Goal: Information Seeking & Learning: Learn about a topic

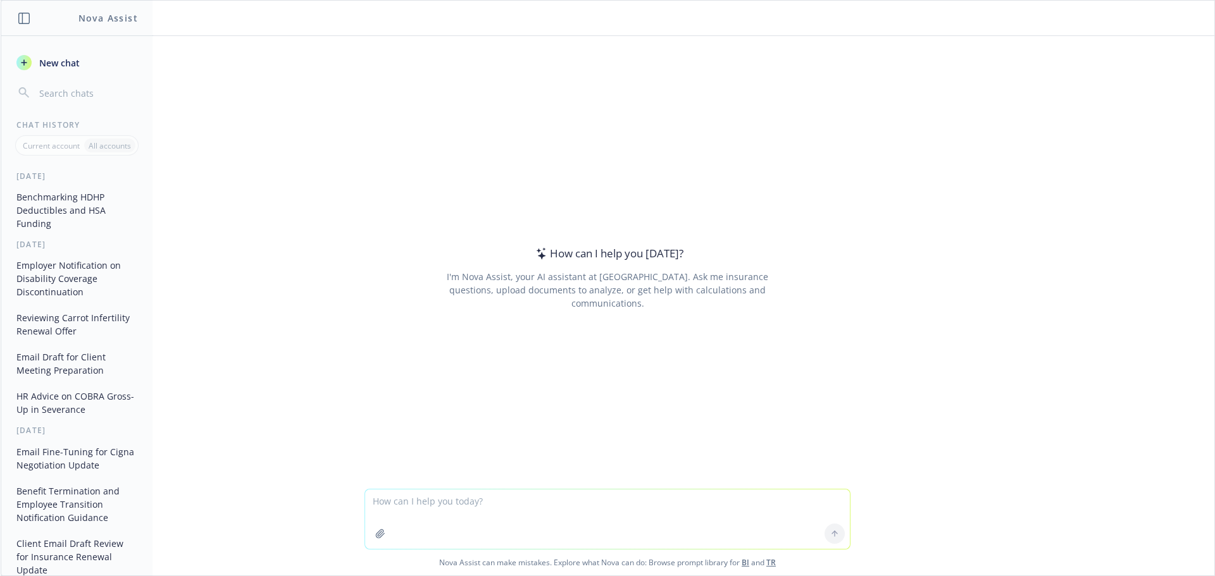
click at [419, 512] on textarea at bounding box center [607, 519] width 485 height 59
type textarea "h"
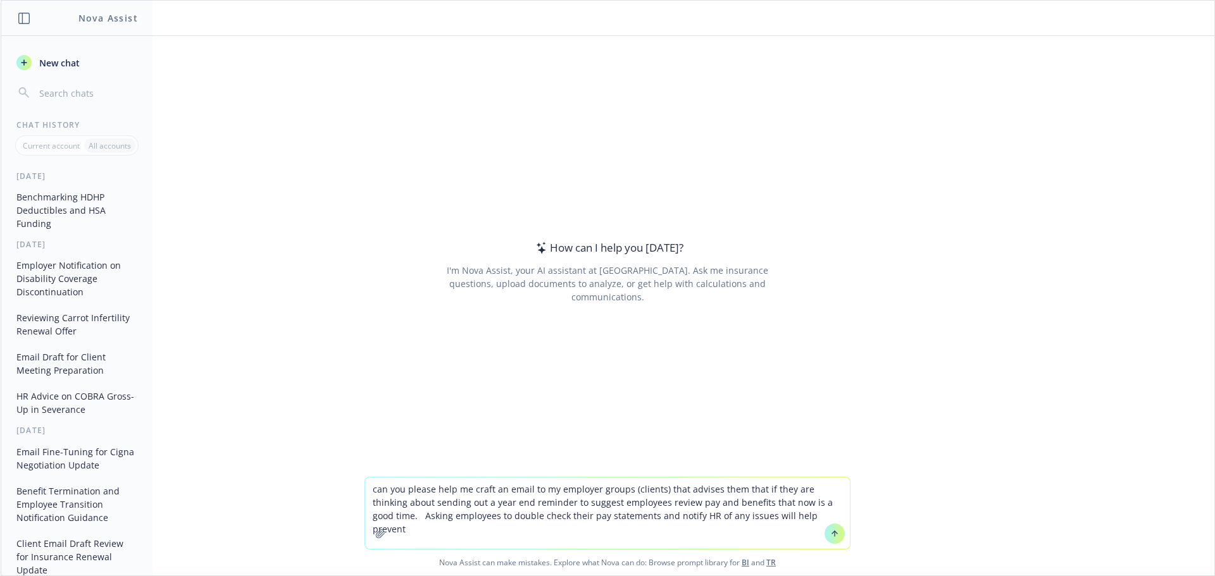
click at [599, 518] on textarea "can you please help me craft an email to my employer groups (clients) that advi…" at bounding box center [607, 514] width 485 height 72
drag, startPoint x: 798, startPoint y: 518, endPoint x: 668, endPoint y: 523, distance: 130.5
click at [668, 523] on textarea "can you please help me craft an email to my employer groups (clients) that advi…" at bounding box center [607, 514] width 485 height 72
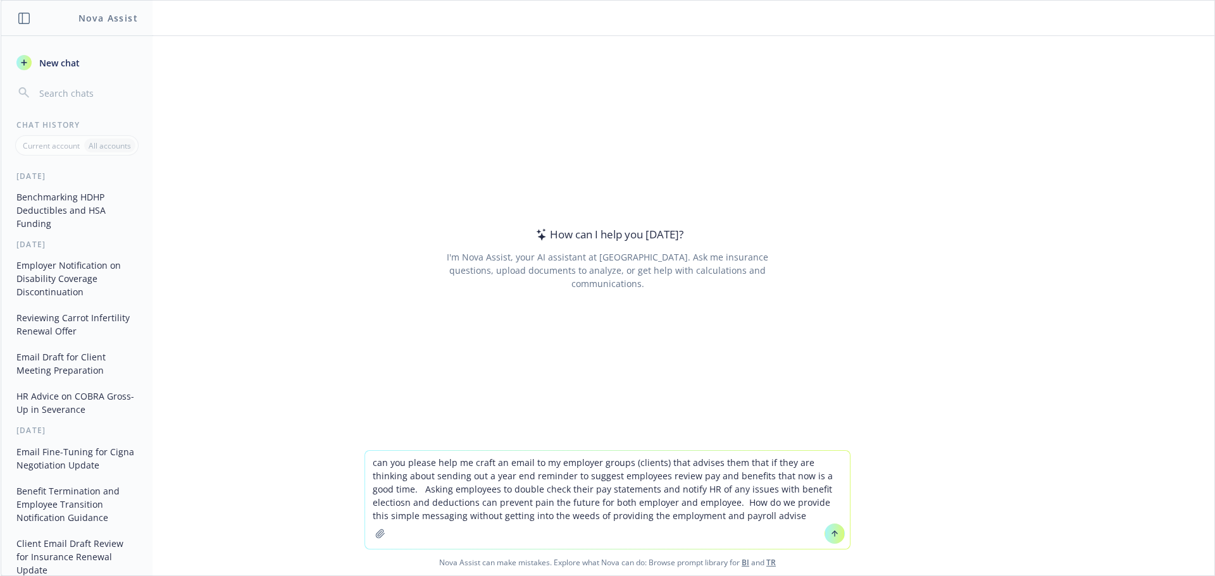
type textarea "can you please help me craft an email to my employer groups (clients) that advi…"
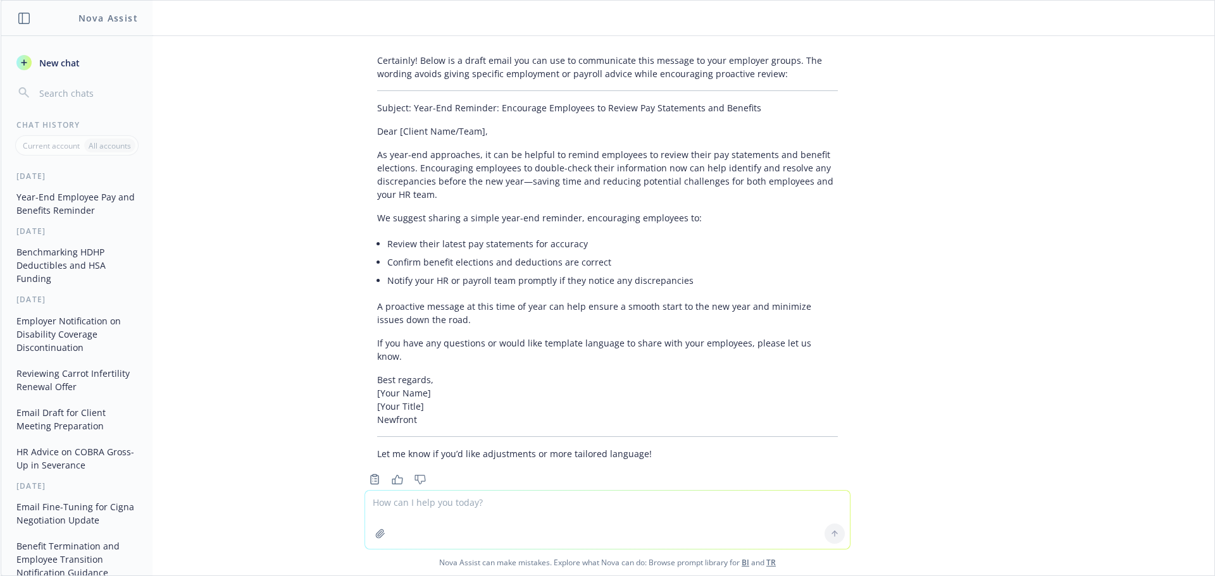
scroll to position [118, 0]
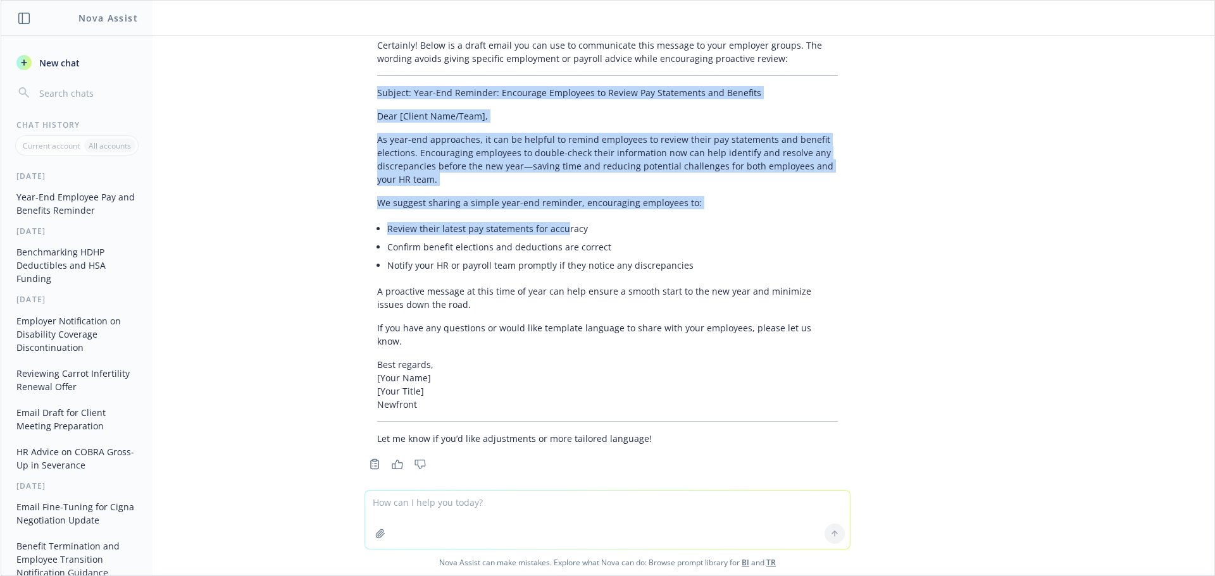
drag, startPoint x: 367, startPoint y: 92, endPoint x: 558, endPoint y: 223, distance: 231.7
click at [553, 223] on div "Certainly! Below is a draft email you can use to communicate this message to yo…" at bounding box center [607, 242] width 486 height 417
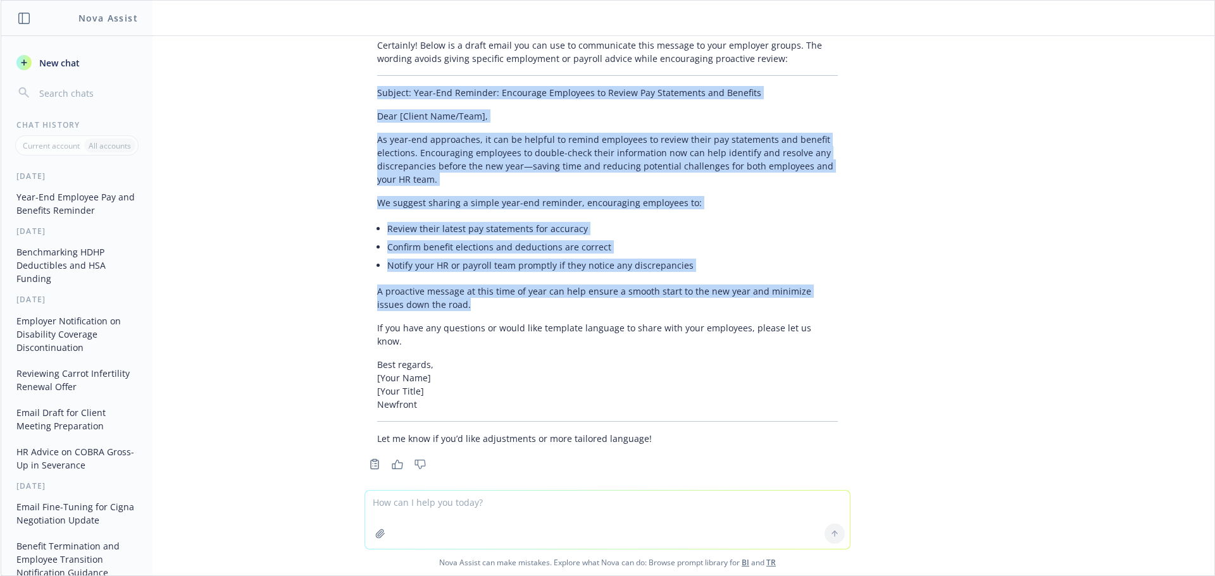
click at [511, 303] on p "A proactive message at this time of year can help ensure a smooth start to the …" at bounding box center [607, 298] width 461 height 27
copy div "Subject: Year-End Reminder: Encourage Employees to Review Pay Statements and Be…"
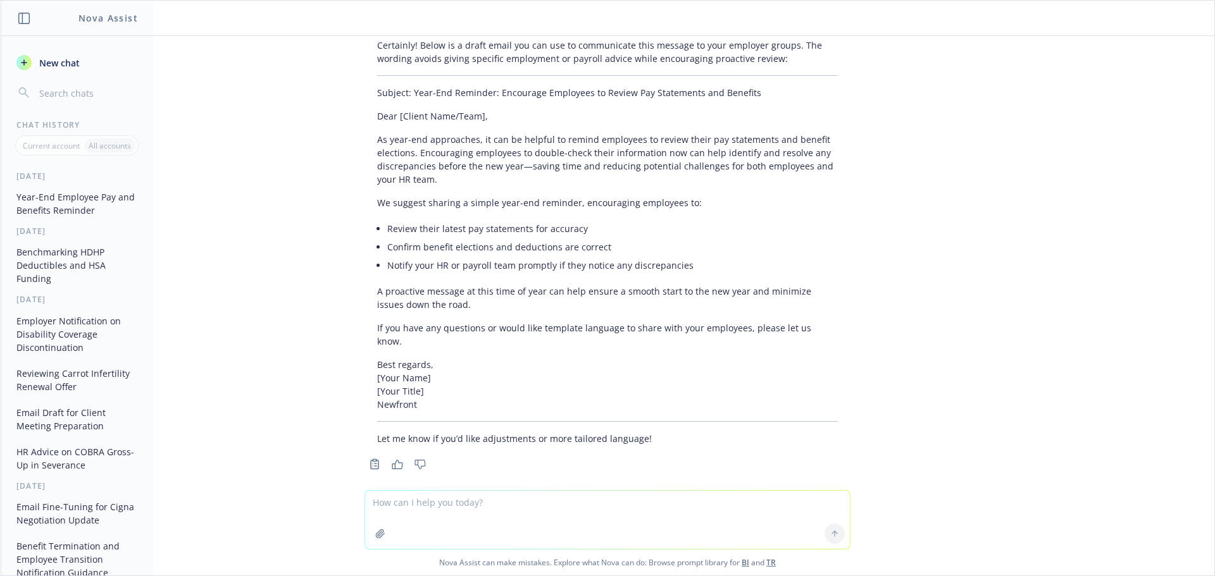
click at [442, 497] on textarea at bounding box center [607, 520] width 485 height 58
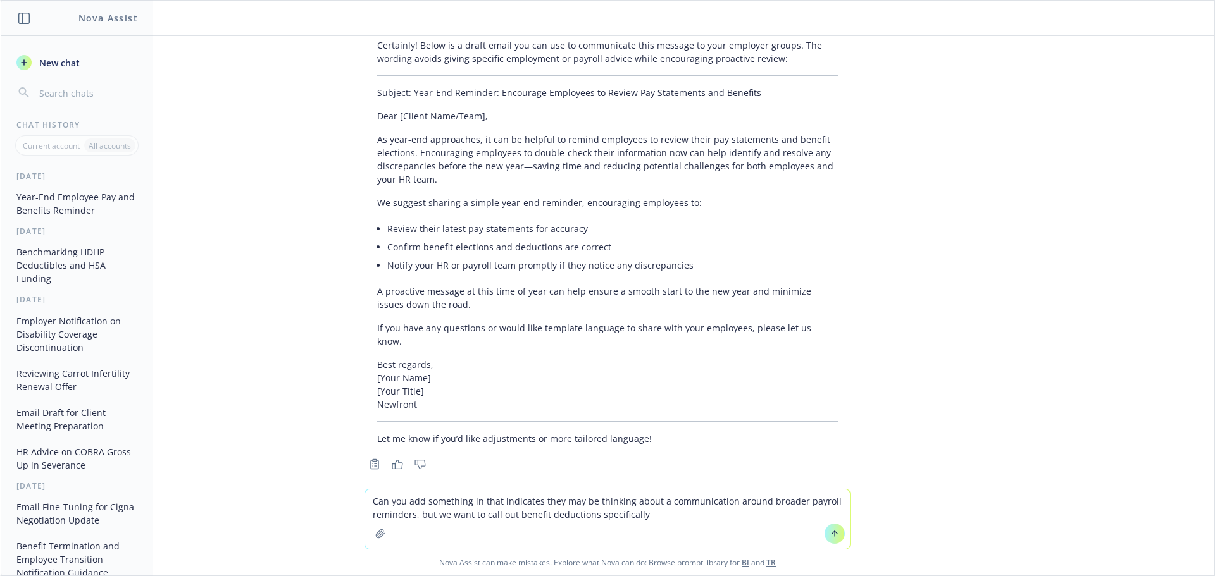
type textarea "Can you add something in that indicates they may be thinking about a communicat…"
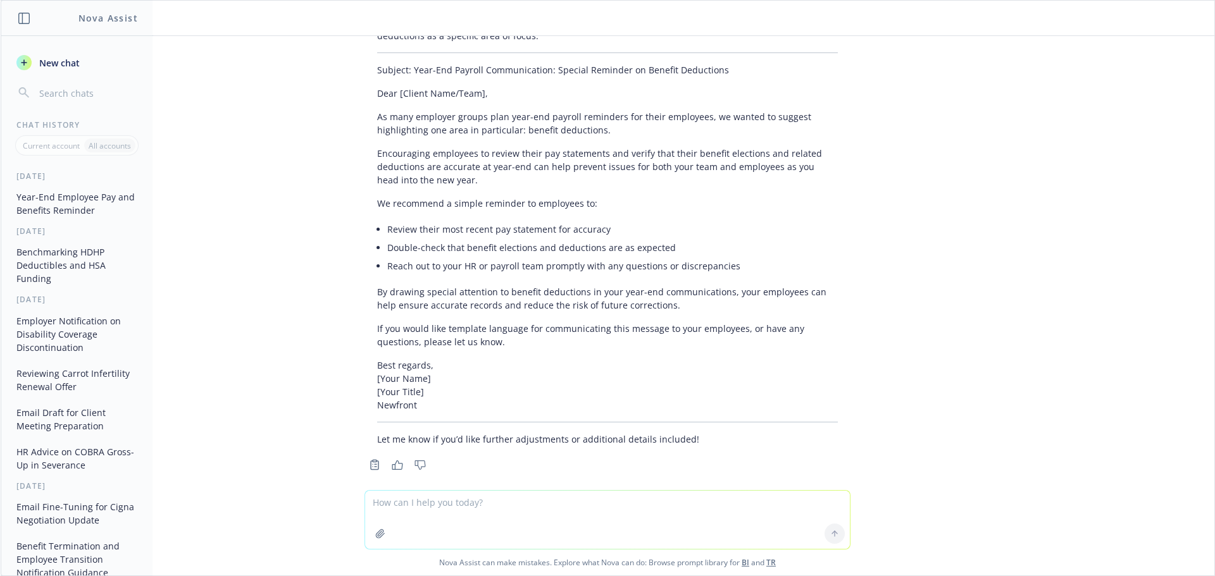
scroll to position [648, 0]
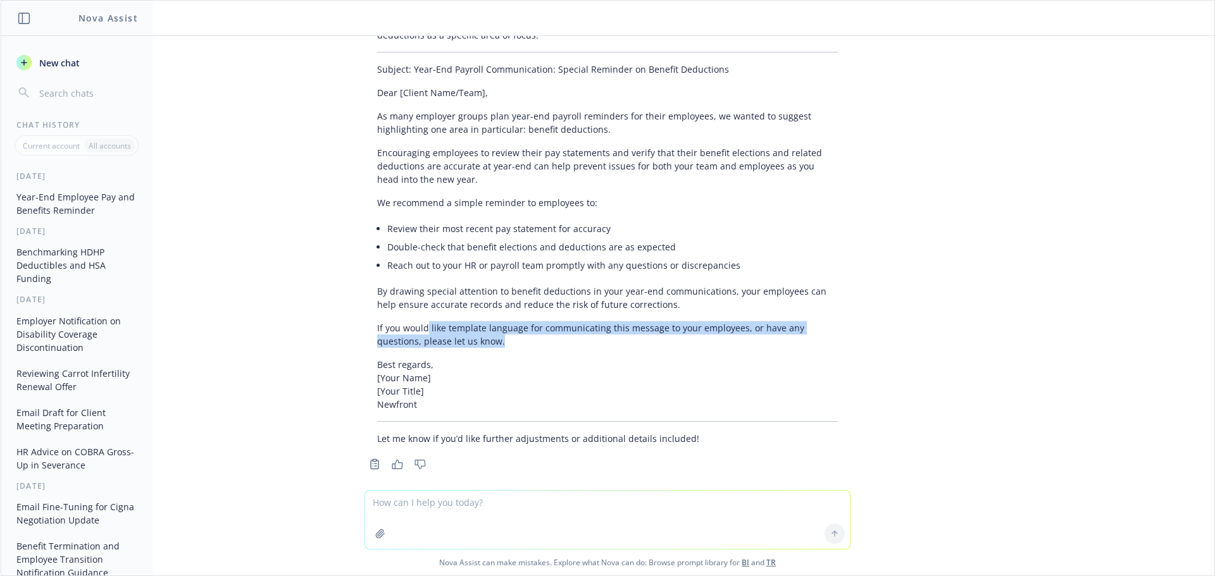
drag, startPoint x: 451, startPoint y: 330, endPoint x: 416, endPoint y: 317, distance: 37.0
click at [416, 321] on p "If you would like template language for communicating this message to your empl…" at bounding box center [607, 334] width 461 height 27
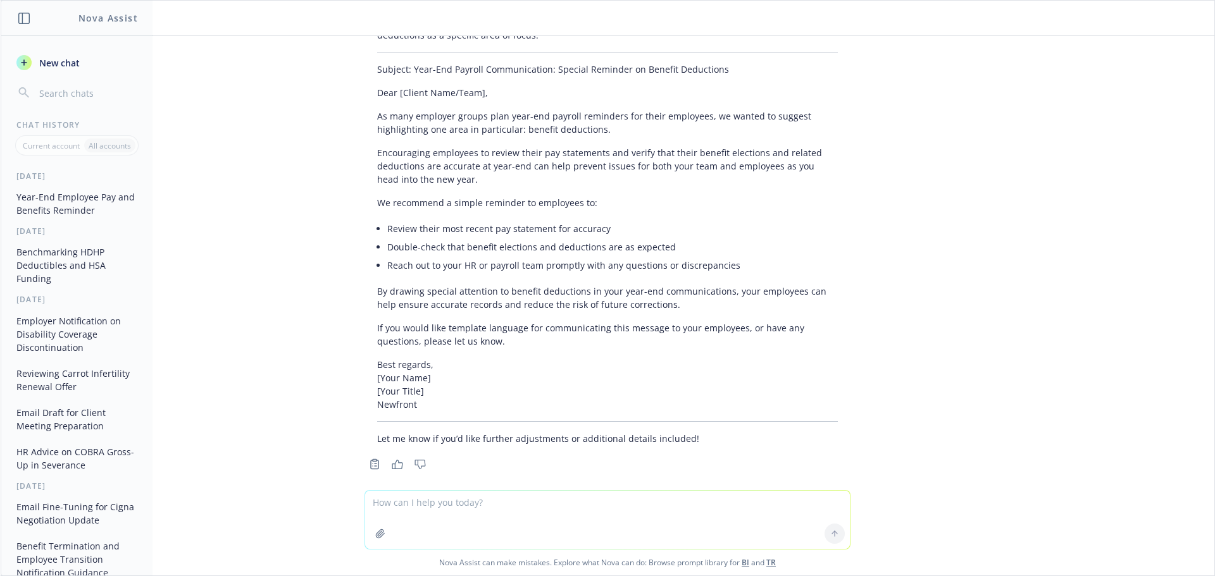
click at [550, 358] on p "Best regards, [Your Name] [Your Title] Newfront" at bounding box center [607, 384] width 461 height 53
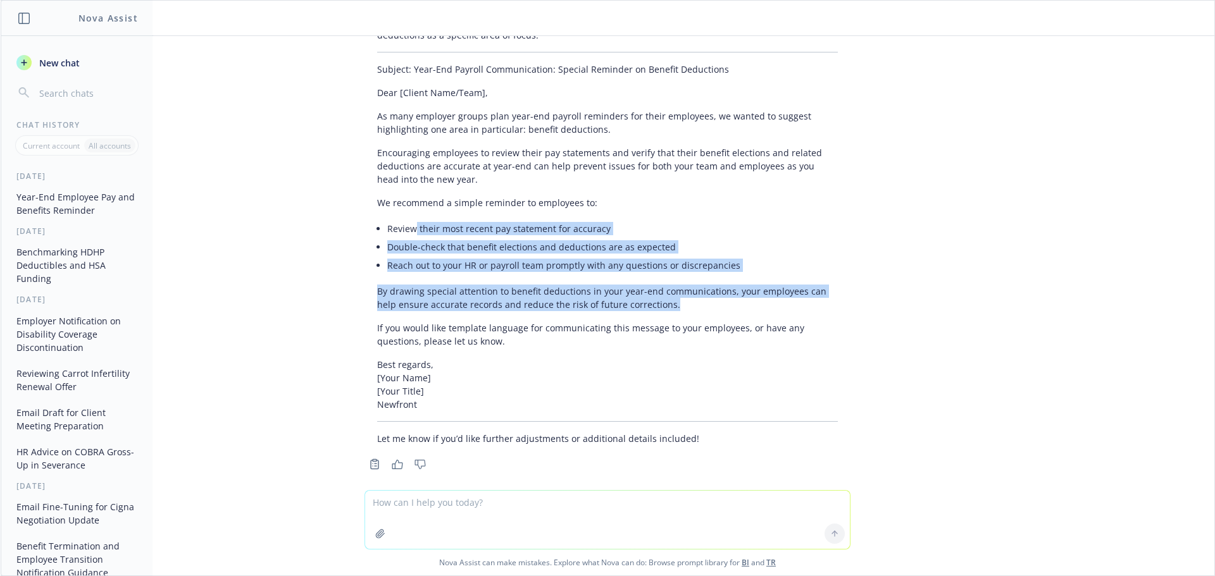
drag, startPoint x: 650, startPoint y: 292, endPoint x: 408, endPoint y: 209, distance: 256.9
click at [408, 209] on div "Absolutely, here’s an updated version that acknowledges broader payroll reminde…" at bounding box center [607, 230] width 486 height 440
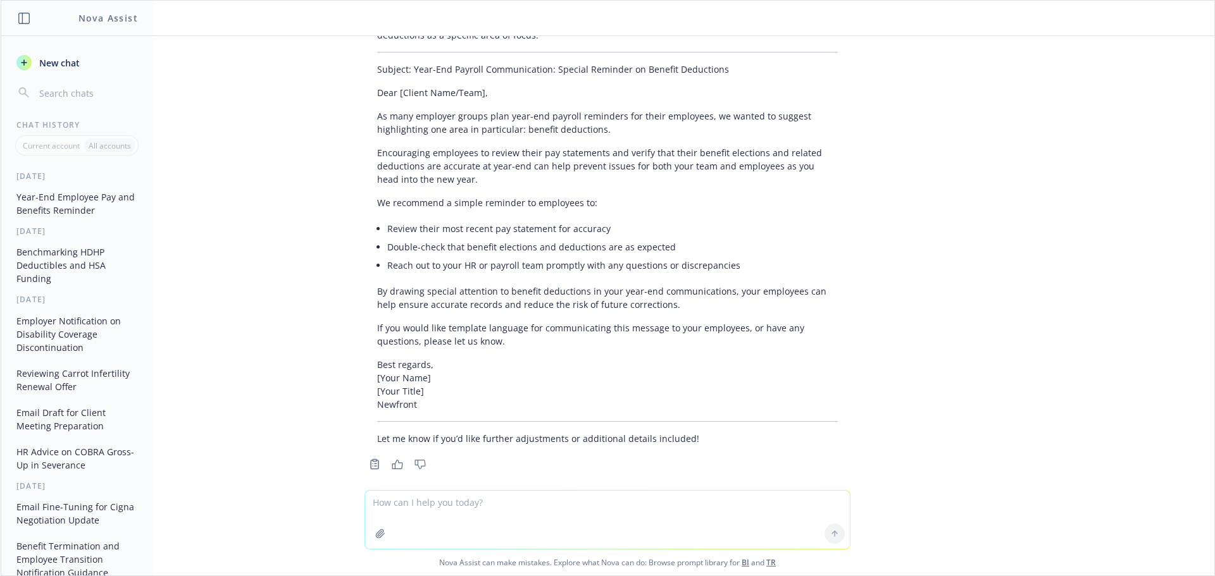
click at [491, 328] on p "If you would like template language for communicating this message to your empl…" at bounding box center [607, 334] width 461 height 27
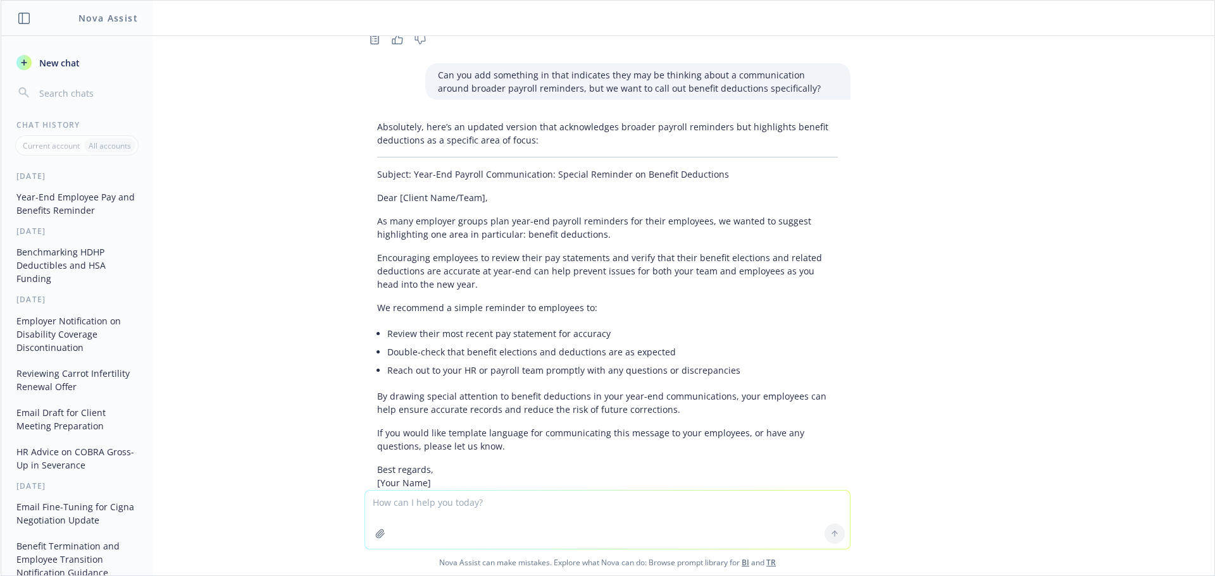
scroll to position [521, 0]
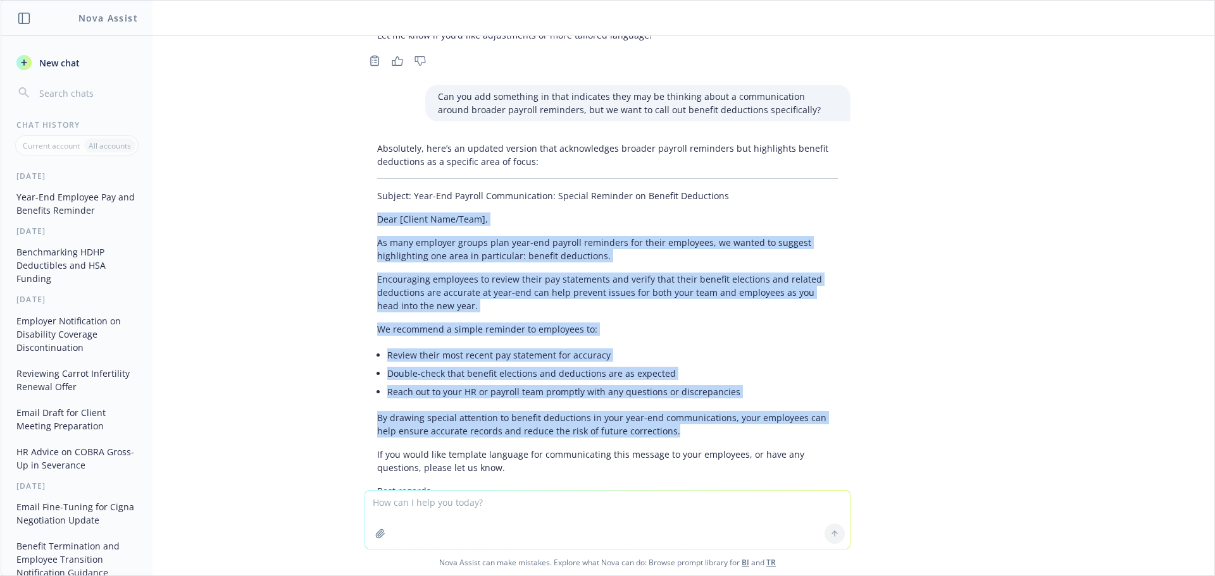
drag, startPoint x: 651, startPoint y: 421, endPoint x: 365, endPoint y: 211, distance: 354.9
click at [365, 211] on div "Absolutely, here’s an updated version that acknowledges broader payroll reminde…" at bounding box center [607, 357] width 486 height 440
copy div "Dear [Client Name/Team], As many employer groups plan year-end payroll reminder…"
drag, startPoint x: 374, startPoint y: 182, endPoint x: 677, endPoint y: 417, distance: 383.8
click at [677, 417] on div "Absolutely, here’s an updated version that acknowledges broader payroll reminde…" at bounding box center [607, 357] width 486 height 440
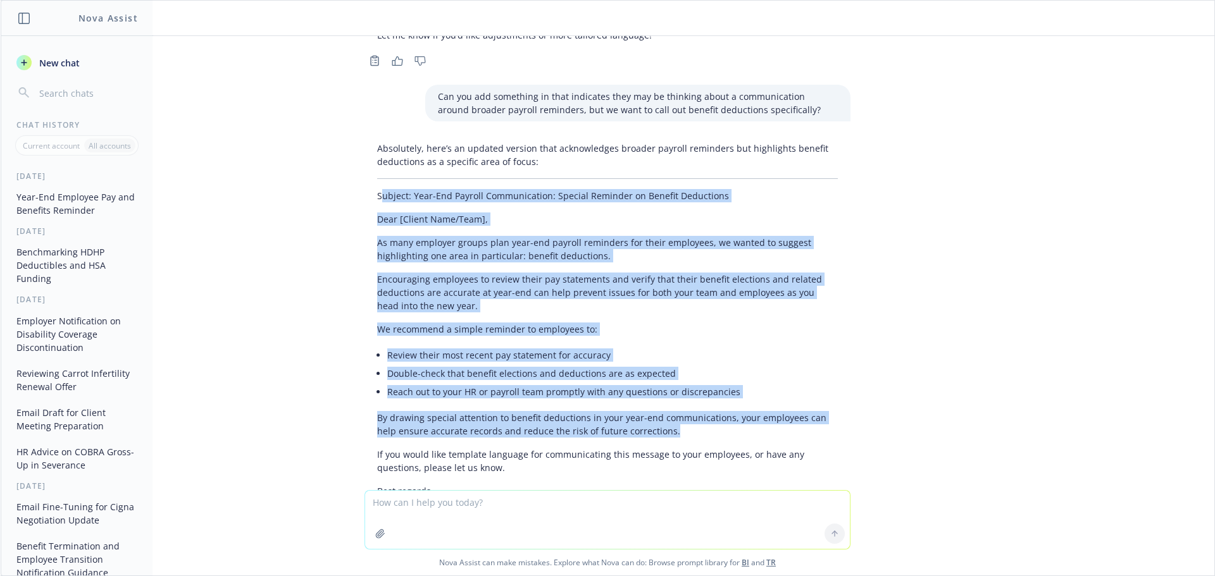
copy div "ubject: Year-End Payroll Communication: Special Reminder on Benefit Deductions …"
click at [848, 332] on div "Absolutely, here’s an updated version that acknowledges broader payroll reminde…" at bounding box center [607, 368] width 506 height 463
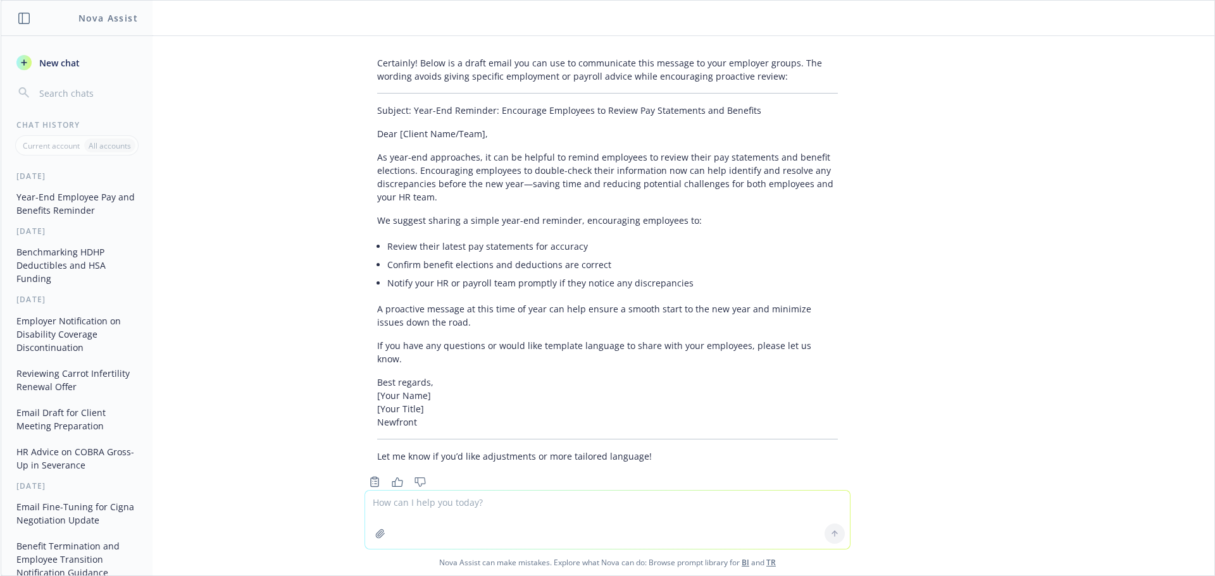
scroll to position [78, 0]
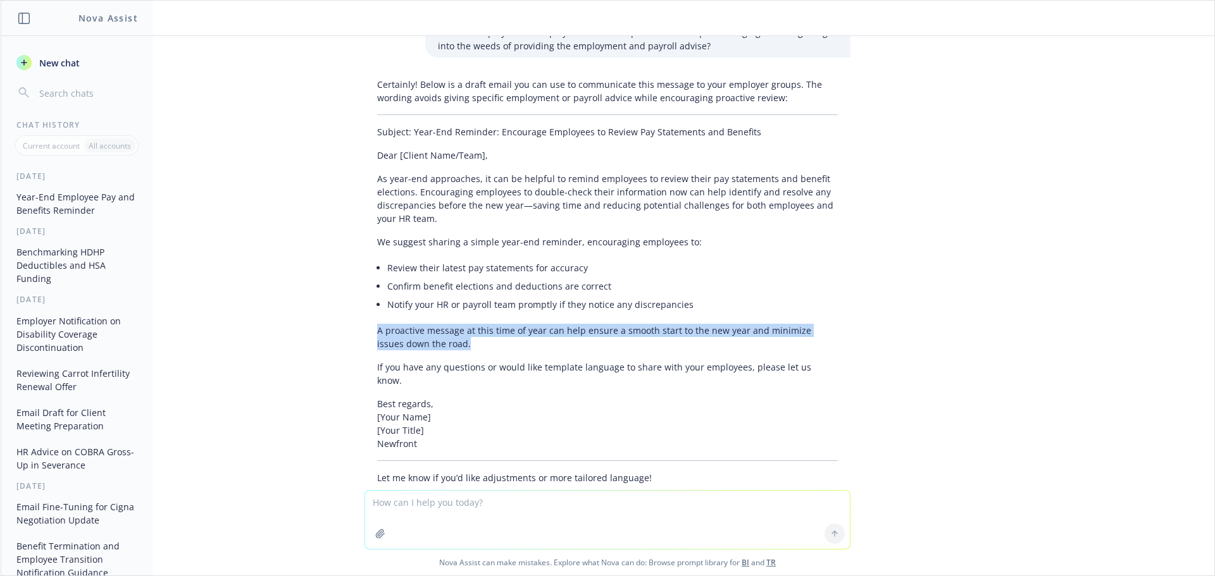
drag, startPoint x: 484, startPoint y: 340, endPoint x: 365, endPoint y: 330, distance: 119.4
click at [365, 330] on div "Certainly! Below is a draft email you can use to communicate this message to yo…" at bounding box center [607, 281] width 486 height 417
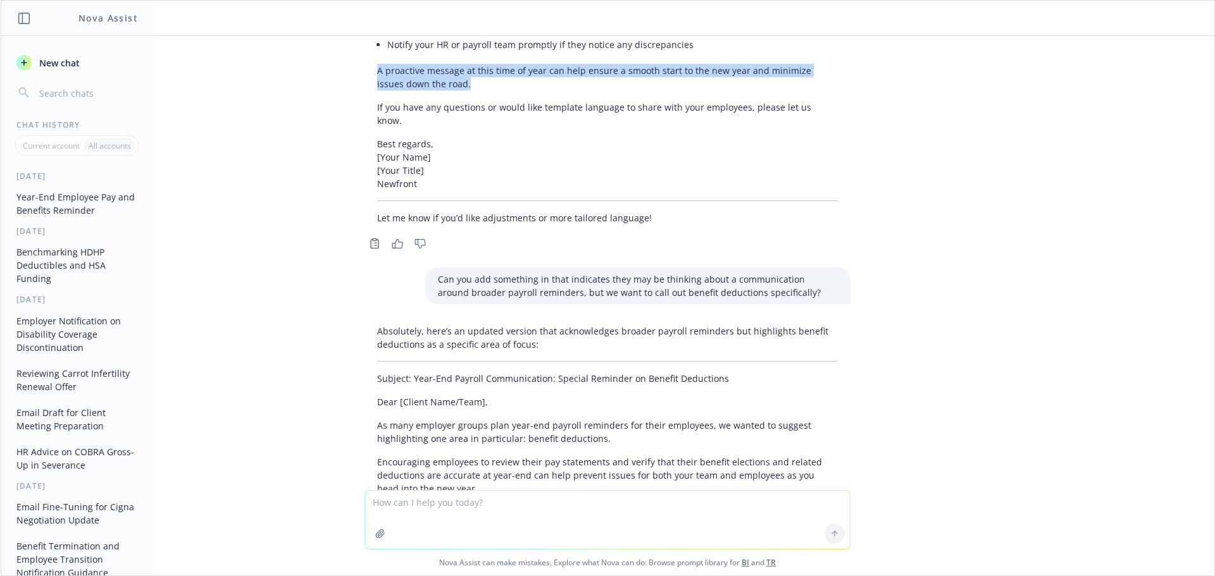
scroll to position [268, 0]
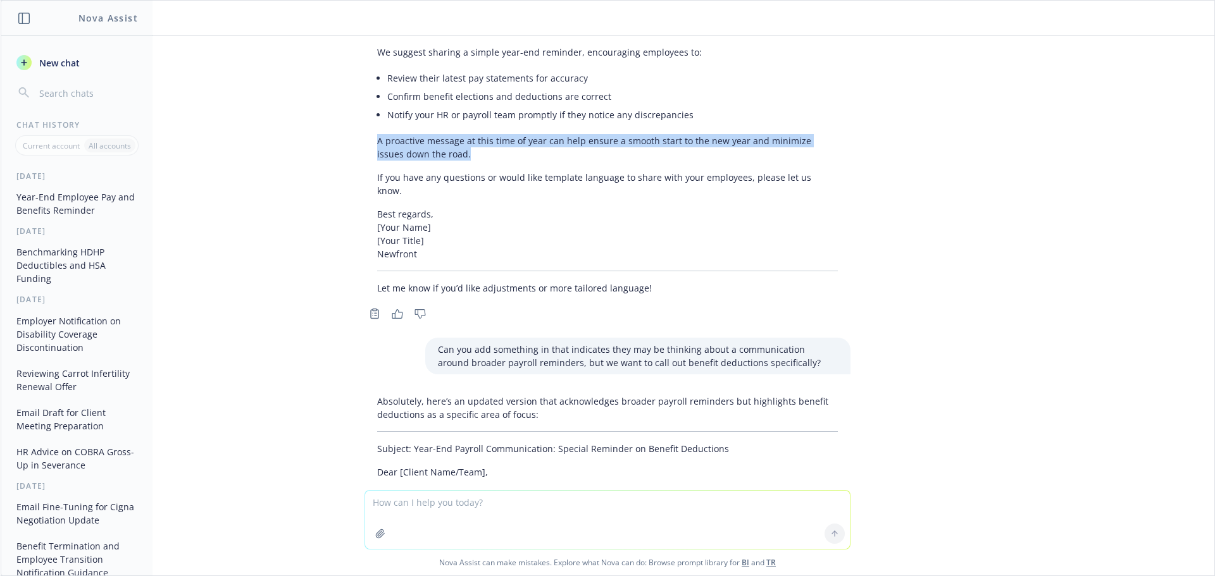
copy p "A proactive message at this time of year can help ensure a smooth start to the …"
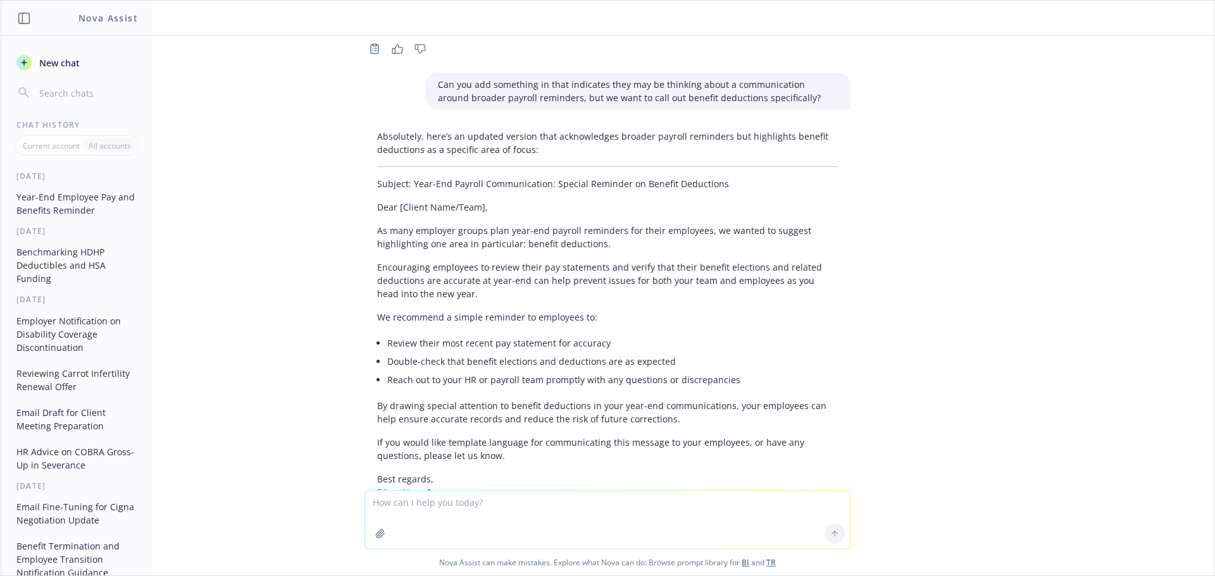
scroll to position [585, 0]
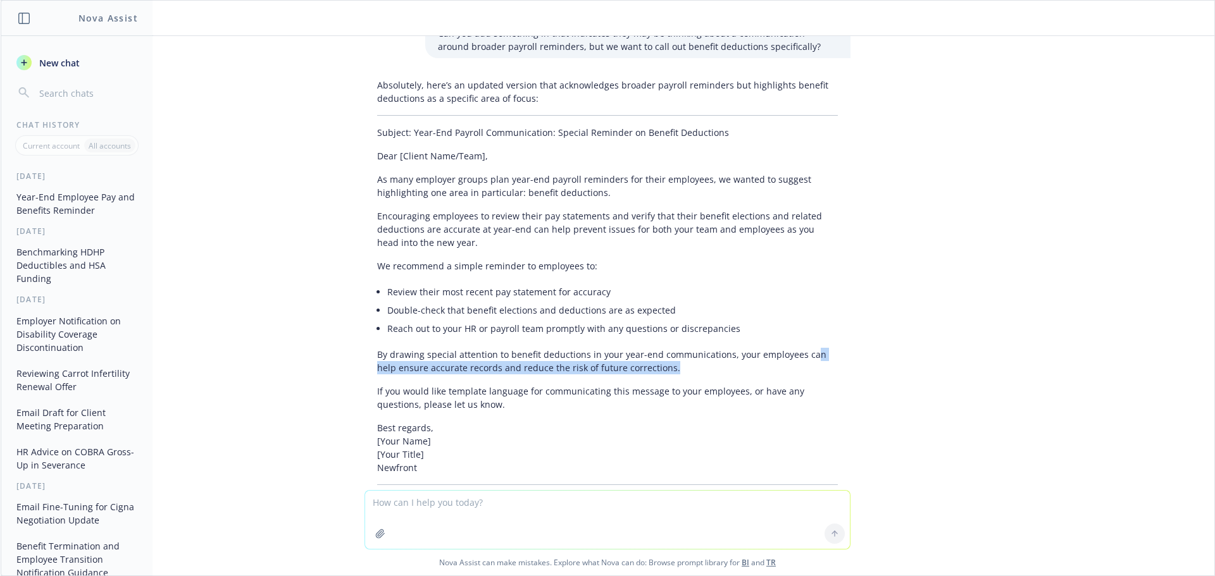
drag, startPoint x: 798, startPoint y: 342, endPoint x: 801, endPoint y: 356, distance: 13.7
click at [801, 356] on p "By drawing special attention to benefit deductions in your year-end communicati…" at bounding box center [607, 361] width 461 height 27
copy p "n help ensure accurate records and reduce the risk of future corrections."
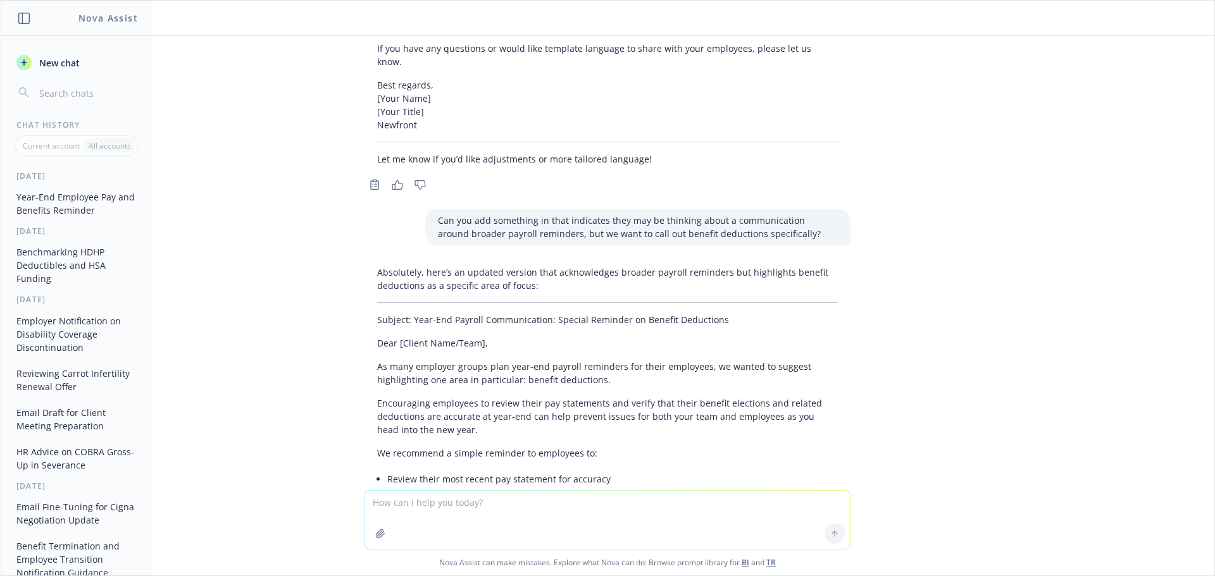
scroll to position [268, 0]
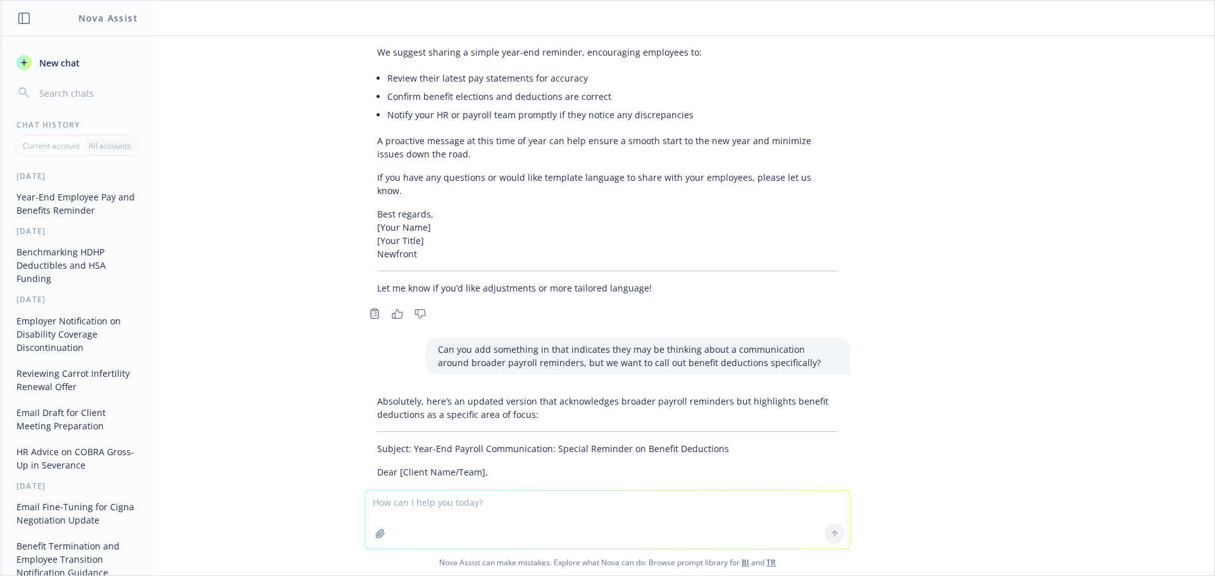
click at [35, 63] on button "New chat" at bounding box center [76, 62] width 131 height 23
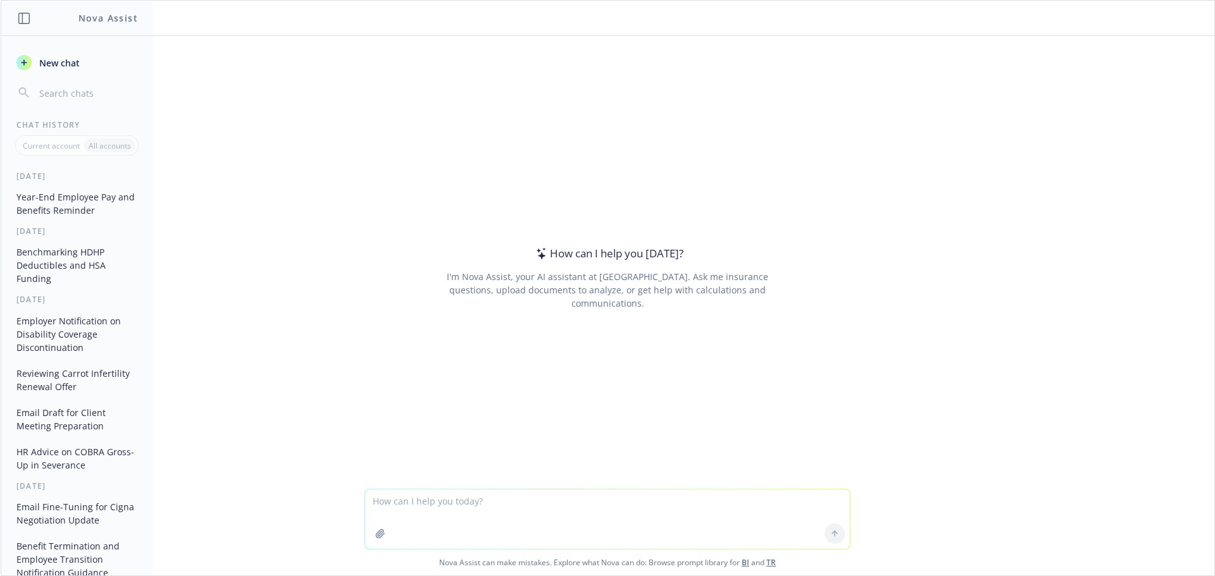
click at [502, 514] on textarea at bounding box center [607, 519] width 485 height 59
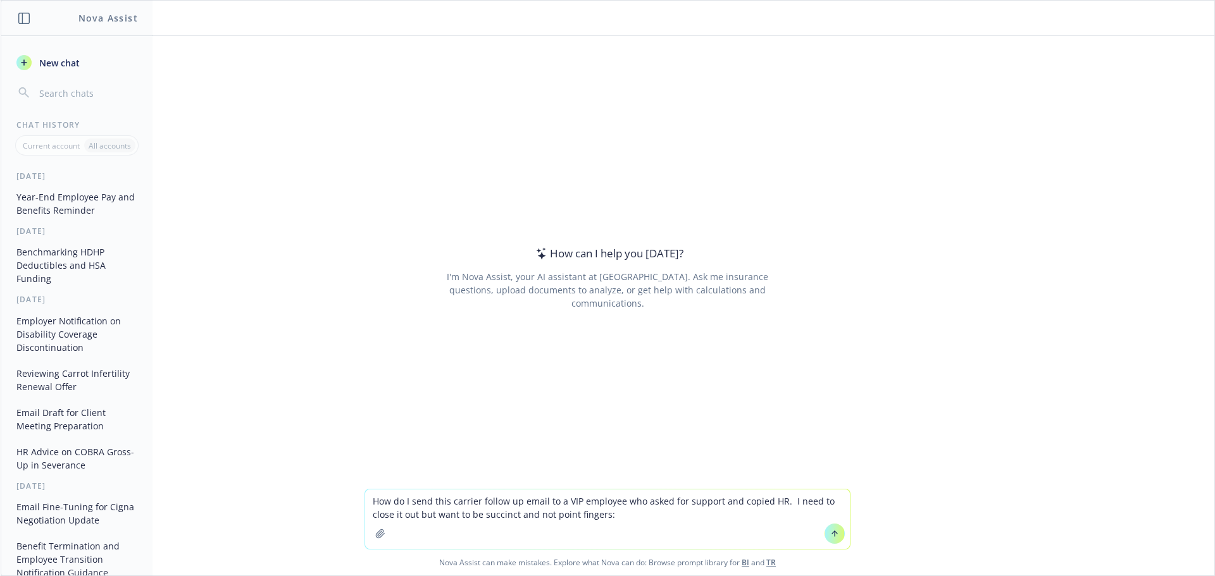
type textarea "How do I send this carrier follow up email to a VIP employee who asked for supp…"
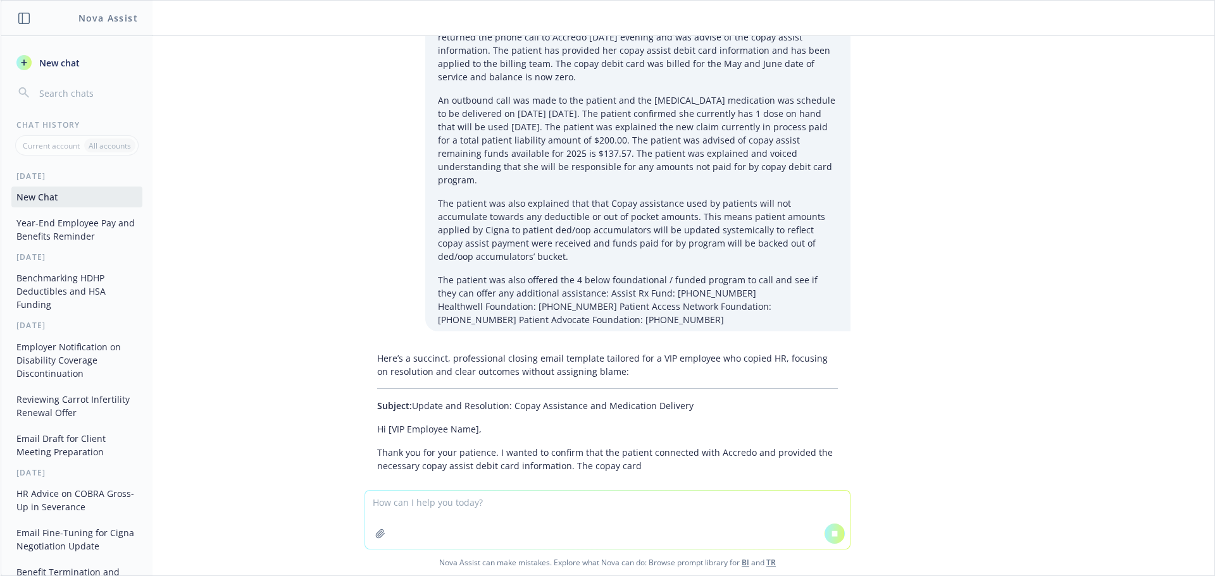
scroll to position [52, 0]
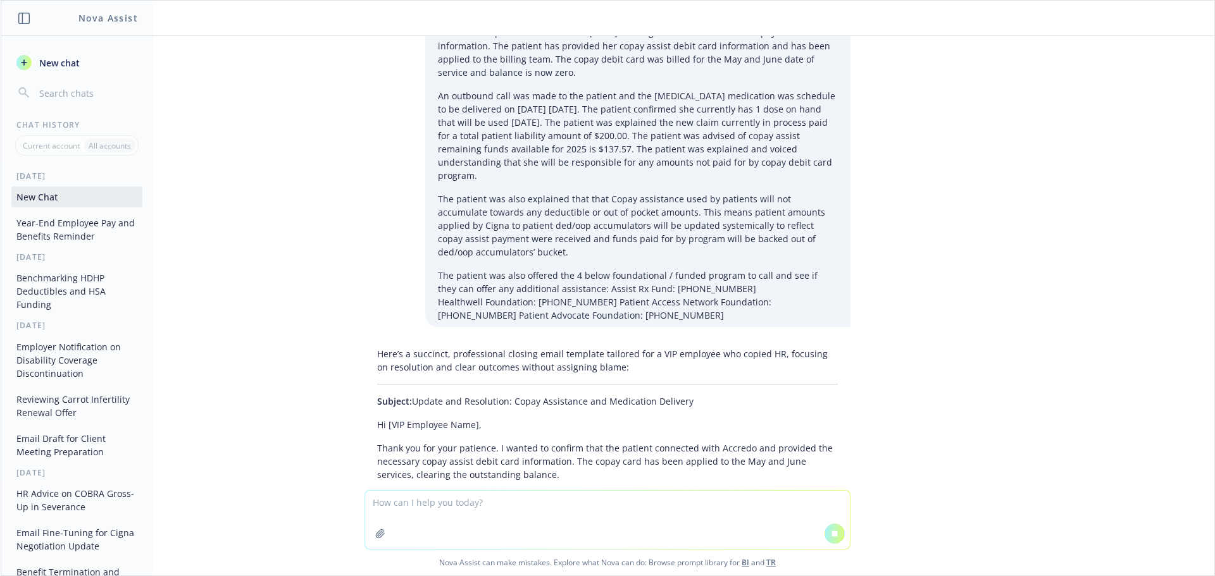
click at [616, 421] on div "Here’s a succinct, professional closing email template tailored for a VIP emplo…" at bounding box center [607, 428] width 486 height 173
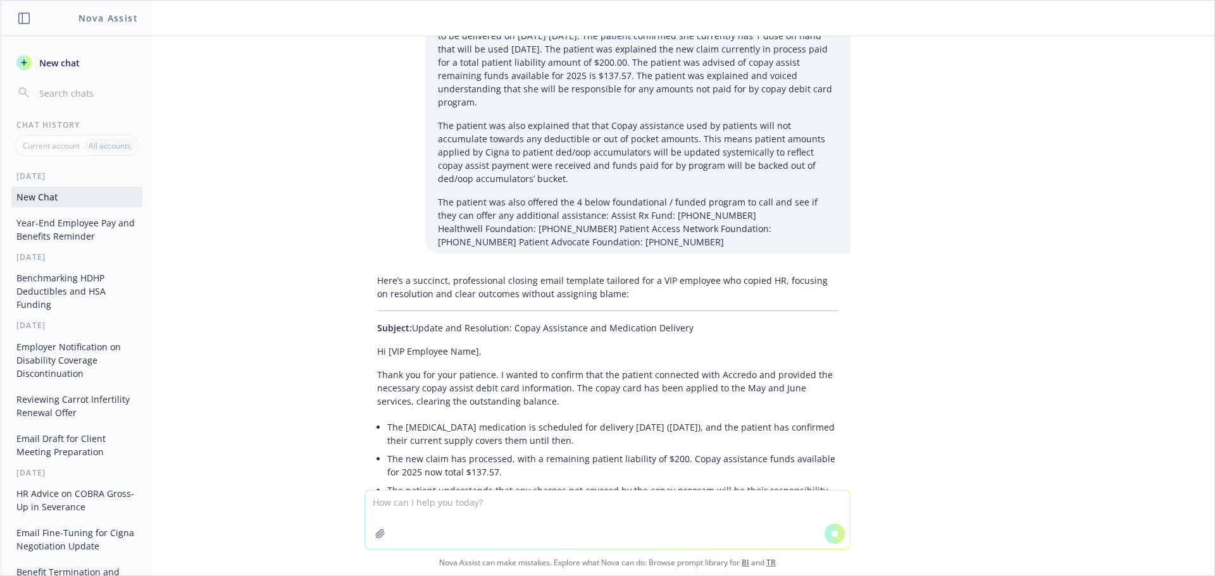
drag, startPoint x: 394, startPoint y: 373, endPoint x: 589, endPoint y: 406, distance: 198.3
click at [591, 407] on div "Here’s a succinct, professional closing email template tailored for a VIP emplo…" at bounding box center [607, 400] width 486 height 263
click at [622, 394] on p "Thank you for your patience. I wanted to confirm that the patient connected wit…" at bounding box center [607, 388] width 461 height 40
drag, startPoint x: 383, startPoint y: 366, endPoint x: 586, endPoint y: 408, distance: 206.8
click at [582, 443] on div "Here’s a succinct, professional closing email template tailored for a VIP emplo…" at bounding box center [607, 472] width 486 height 406
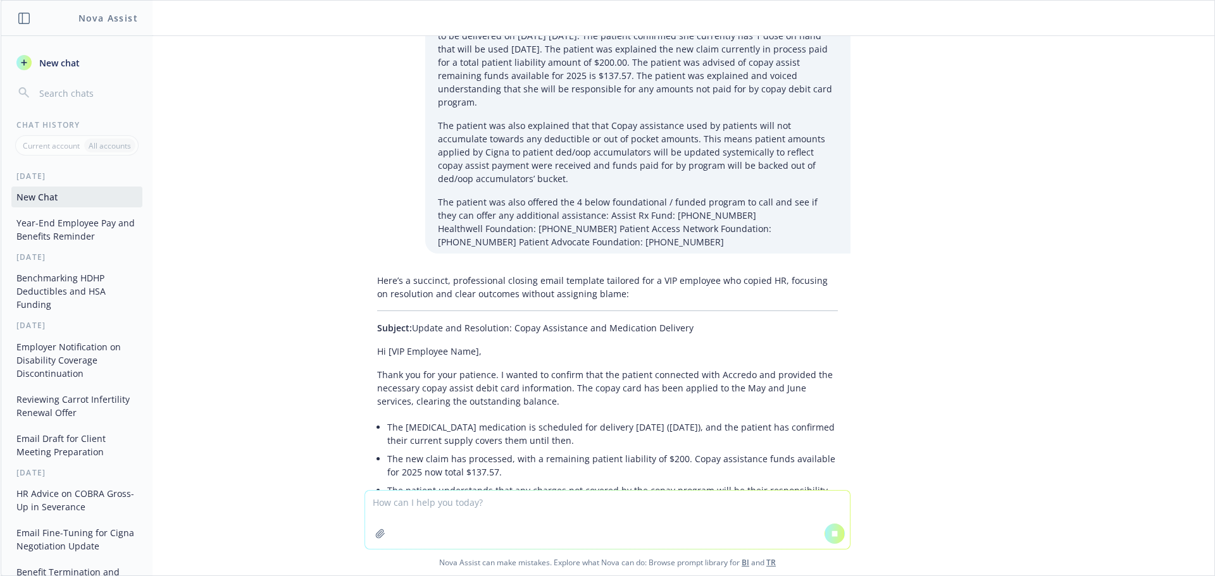
click at [537, 383] on p "Thank you for your patience. I wanted to confirm that the patient connected wit…" at bounding box center [607, 388] width 461 height 40
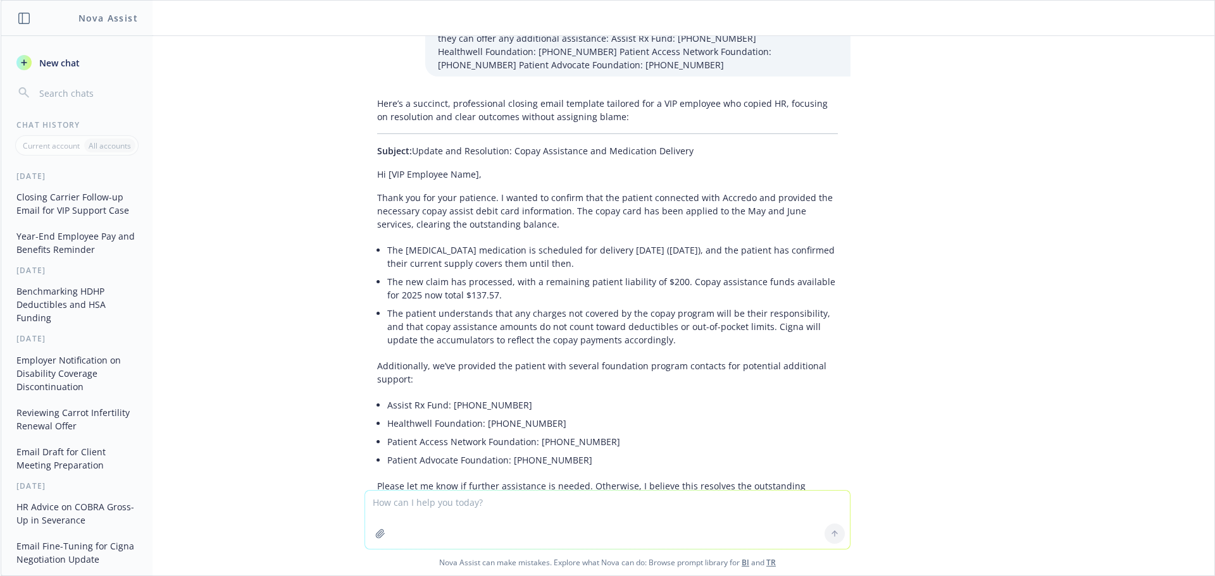
scroll to position [294, 0]
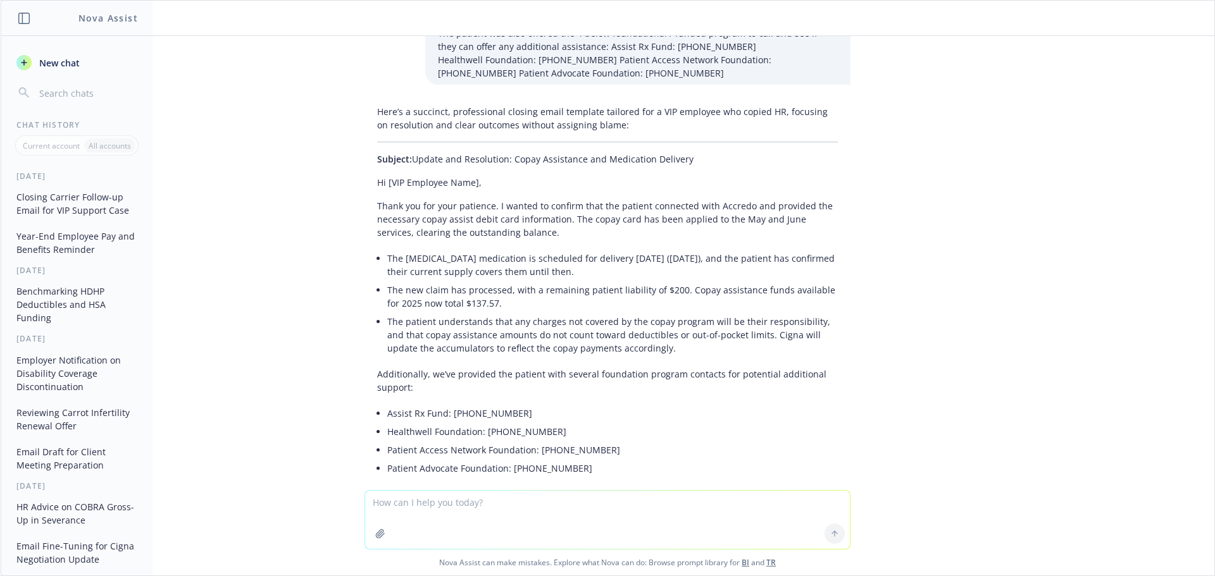
drag, startPoint x: 367, startPoint y: 169, endPoint x: 594, endPoint y: 462, distance: 370.7
click at [594, 462] on div "Here’s a succinct, professional closing email template tailored for a VIP emplo…" at bounding box center [607, 345] width 486 height 490
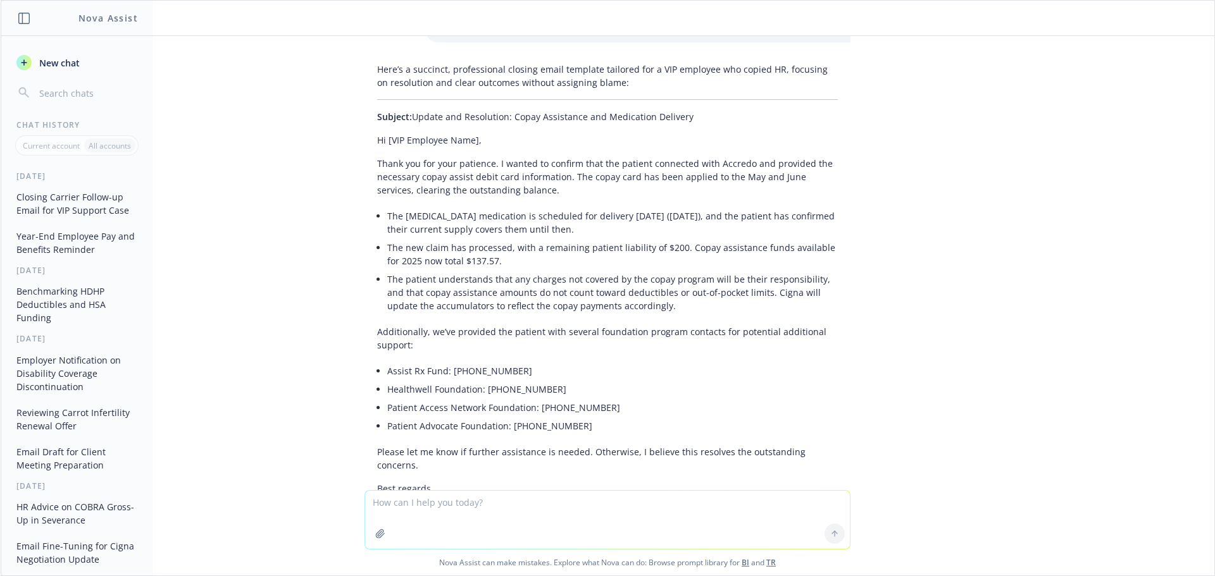
scroll to position [358, 0]
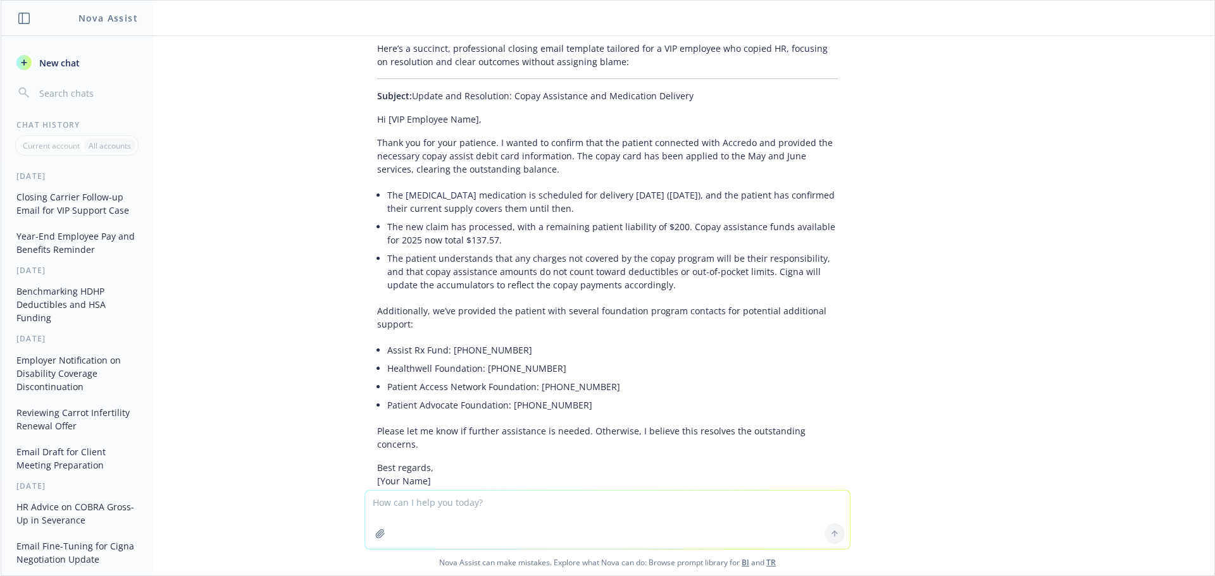
click at [856, 419] on div "How do I send this carrier follow up email to a VIP employee who asked for supp…" at bounding box center [608, 263] width 1214 height 454
copy div "Lo [IPS Dolorsit Amet], Conse adi eli sedd eiusmodt. I utlabo et dolorem aliq e…"
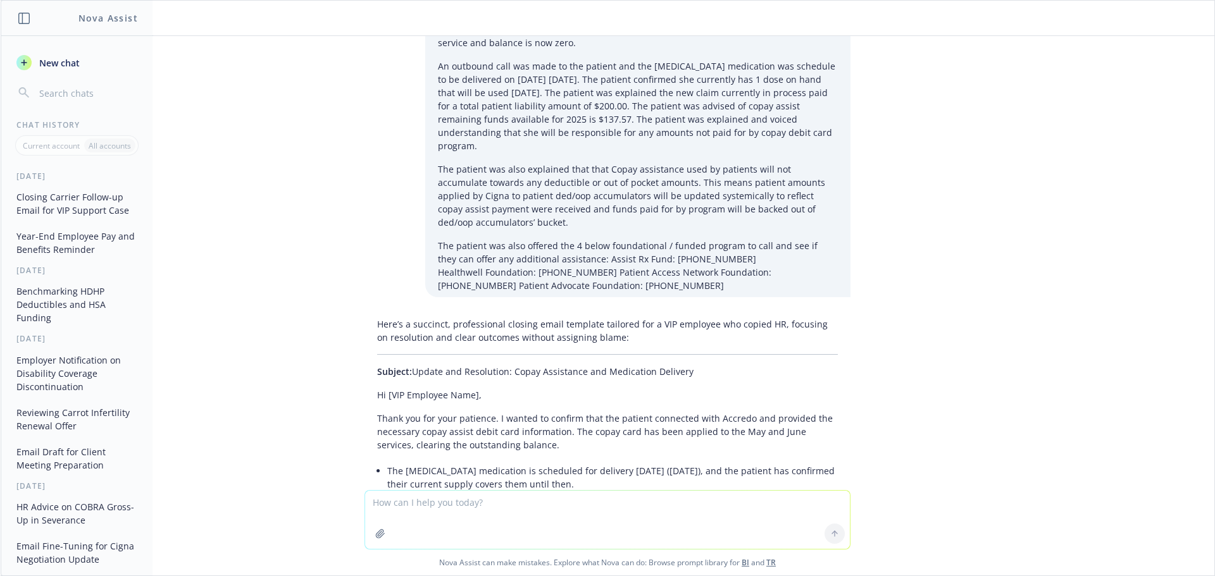
scroll to position [0, 0]
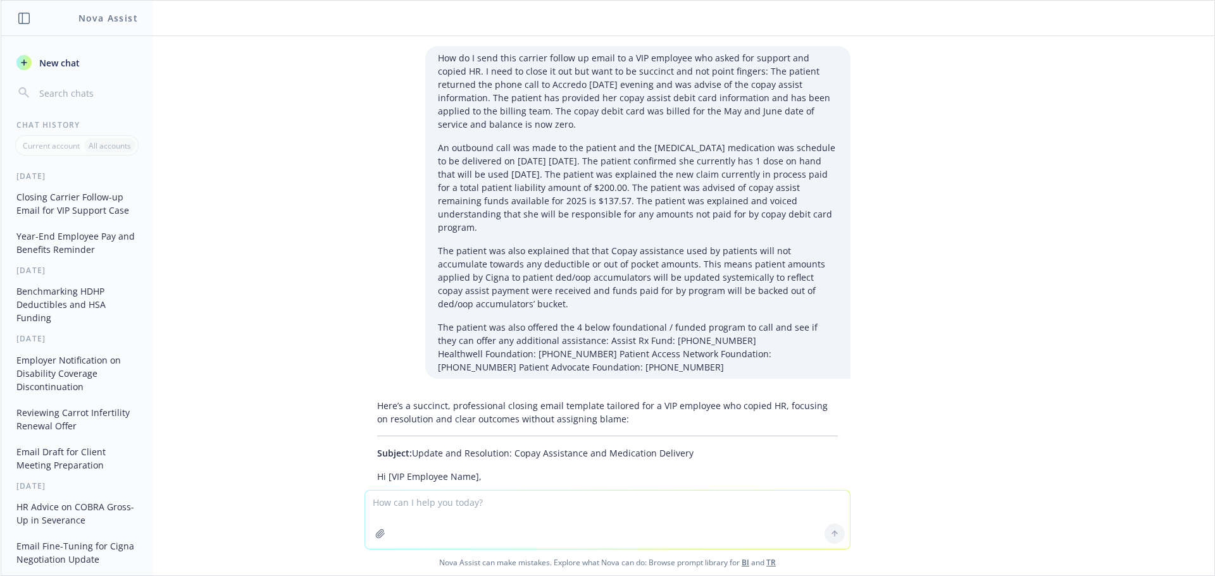
drag, startPoint x: 623, startPoint y: 190, endPoint x: 680, endPoint y: 218, distance: 63.4
click at [680, 218] on p "An outbound call was made to the patient and the [MEDICAL_DATA] medication was …" at bounding box center [638, 187] width 400 height 93
click at [806, 228] on div "How do I send this carrier follow up email to a VIP employee who asked for supp…" at bounding box center [637, 212] width 425 height 333
drag, startPoint x: 791, startPoint y: 212, endPoint x: 664, endPoint y: 213, distance: 127.2
click at [664, 213] on p "An outbound call was made to the patient and the [MEDICAL_DATA] medication was …" at bounding box center [638, 187] width 400 height 93
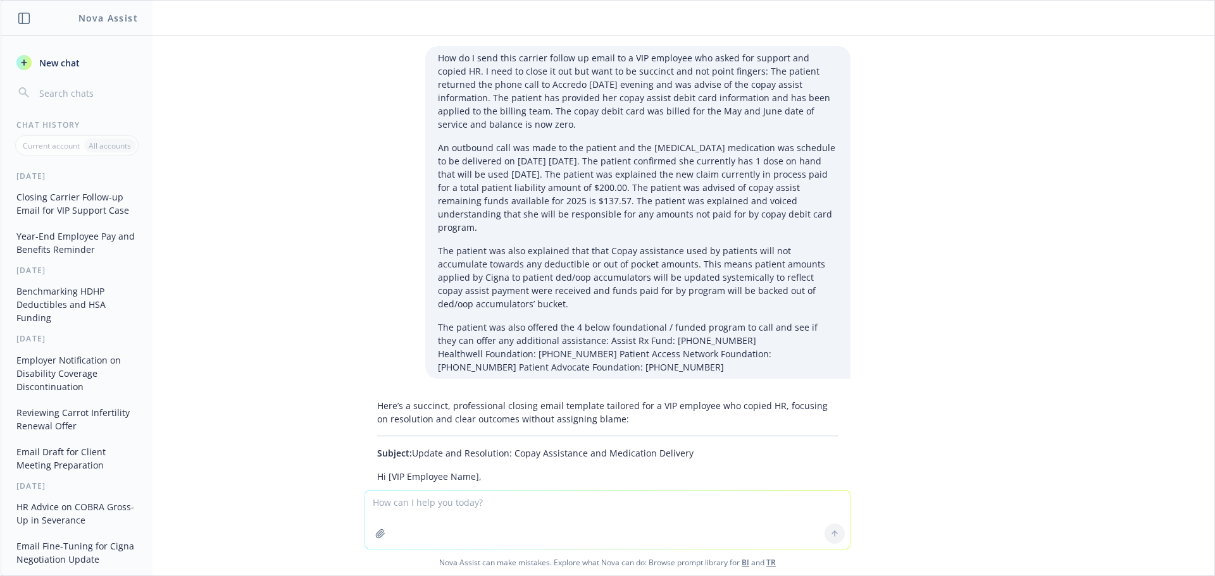
click at [786, 216] on p "An outbound call was made to the patient and the [MEDICAL_DATA] medication was …" at bounding box center [638, 187] width 400 height 93
drag, startPoint x: 782, startPoint y: 217, endPoint x: 577, endPoint y: 200, distance: 205.7
click at [577, 200] on p "An outbound call was made to the patient and the [MEDICAL_DATA] medication was …" at bounding box center [638, 187] width 400 height 93
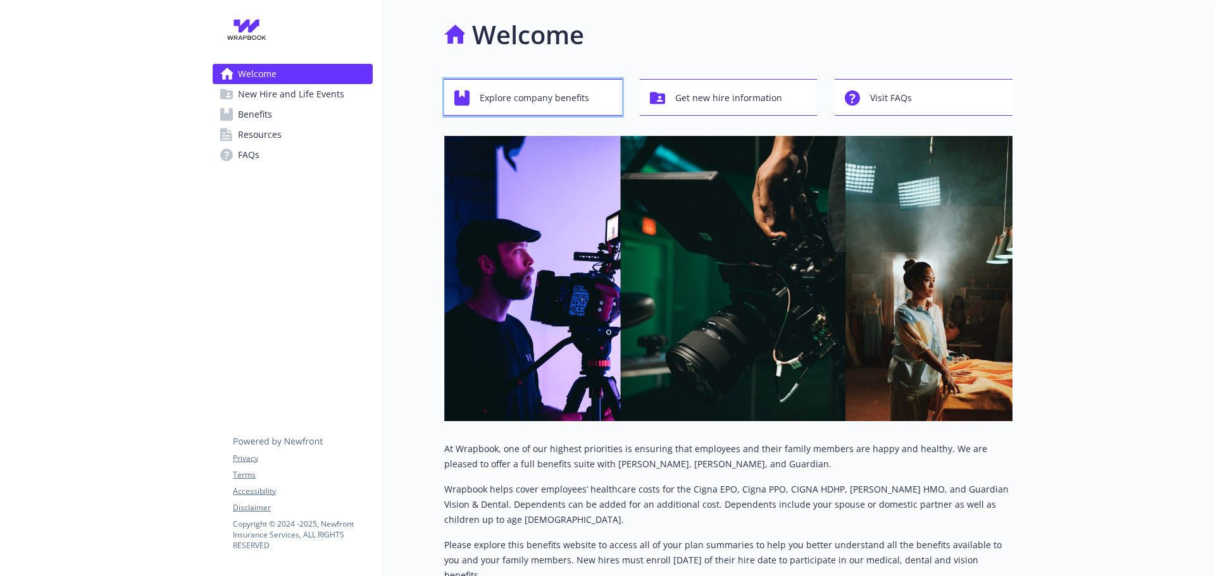
click at [567, 106] on span "Explore company benefits" at bounding box center [534, 98] width 109 height 24
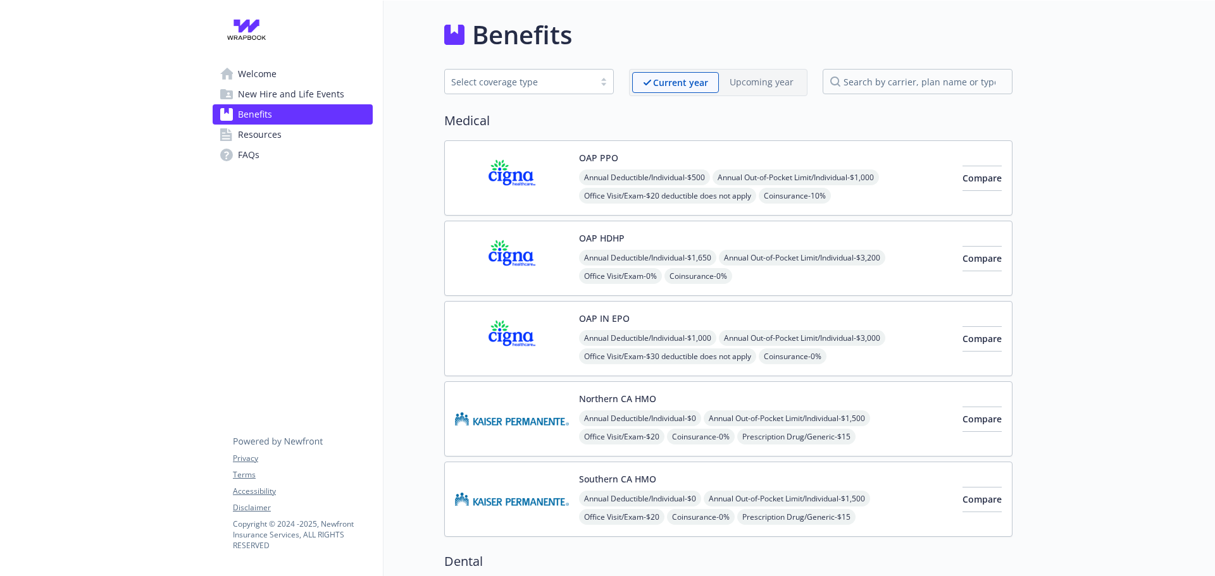
click at [504, 184] on img at bounding box center [512, 178] width 114 height 54
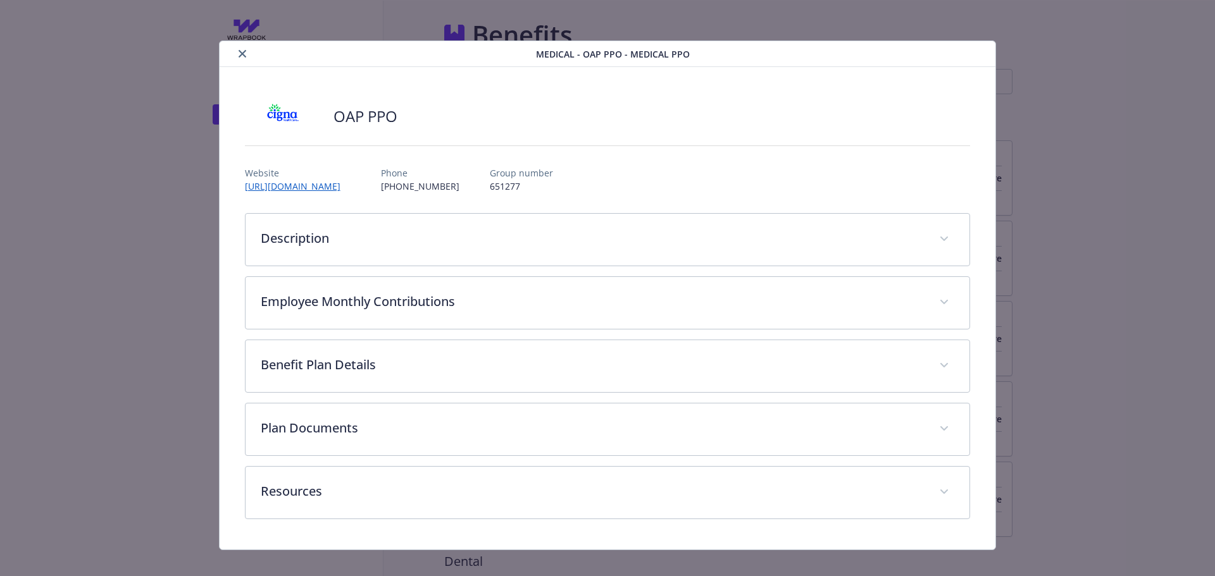
scroll to position [15, 0]
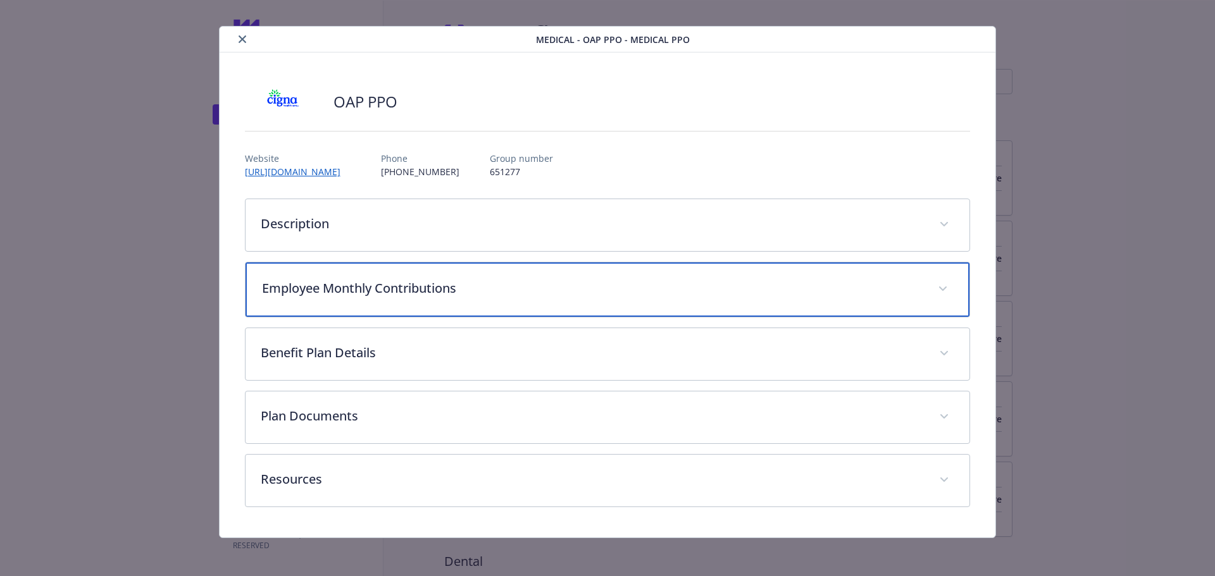
click at [346, 294] on p "Employee Monthly Contributions" at bounding box center [592, 288] width 661 height 19
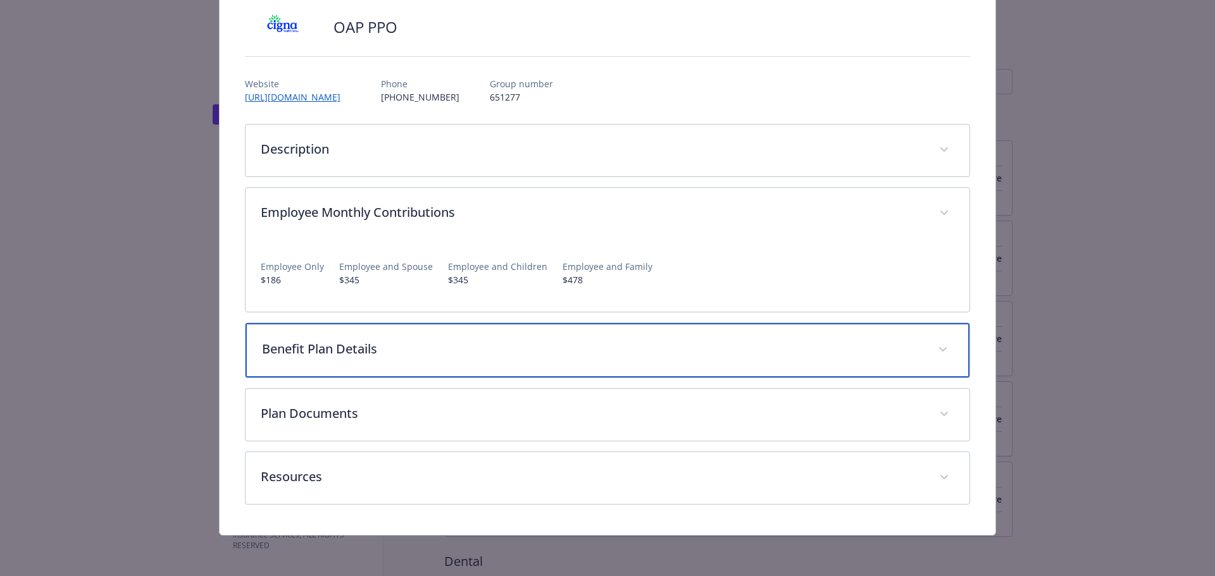
click at [332, 346] on p "Benefit Plan Details" at bounding box center [592, 349] width 661 height 19
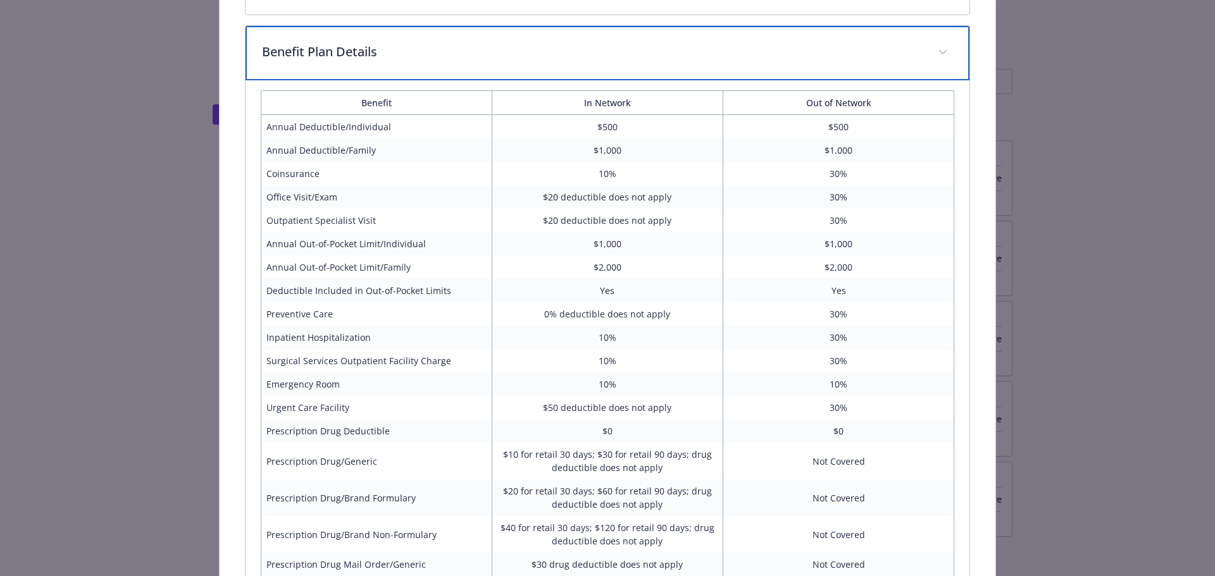
scroll to position [279, 0]
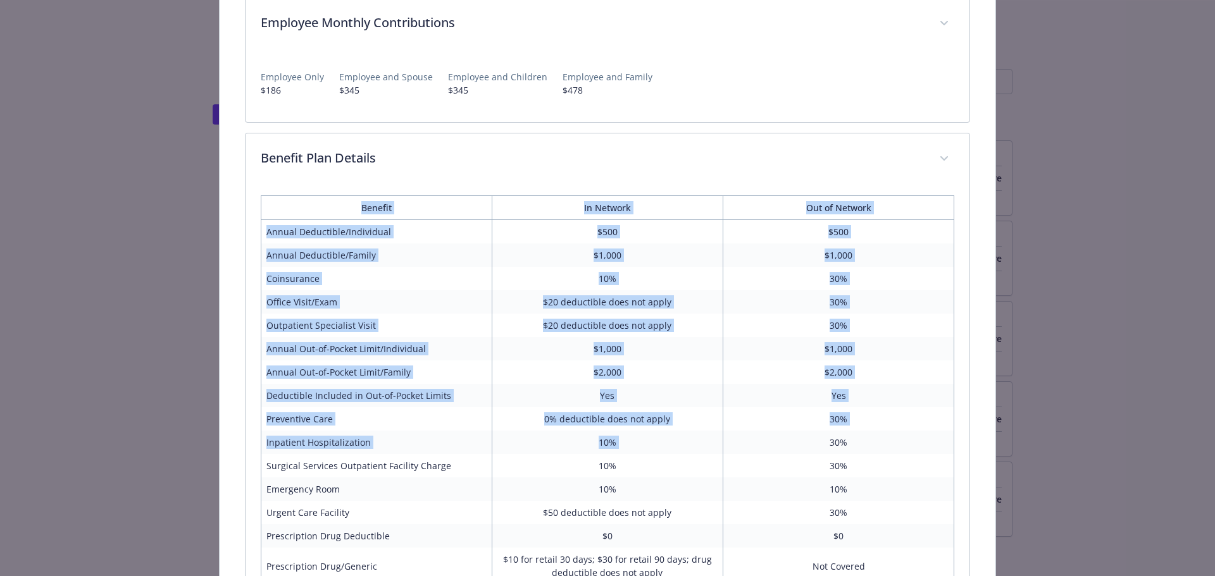
drag, startPoint x: 353, startPoint y: 211, endPoint x: 754, endPoint y: 444, distance: 464.2
click at [755, 444] on table "Benefit In Network Out of Network Annual Deductible/Individual $500 $500 Annual…" at bounding box center [608, 486] width 694 height 580
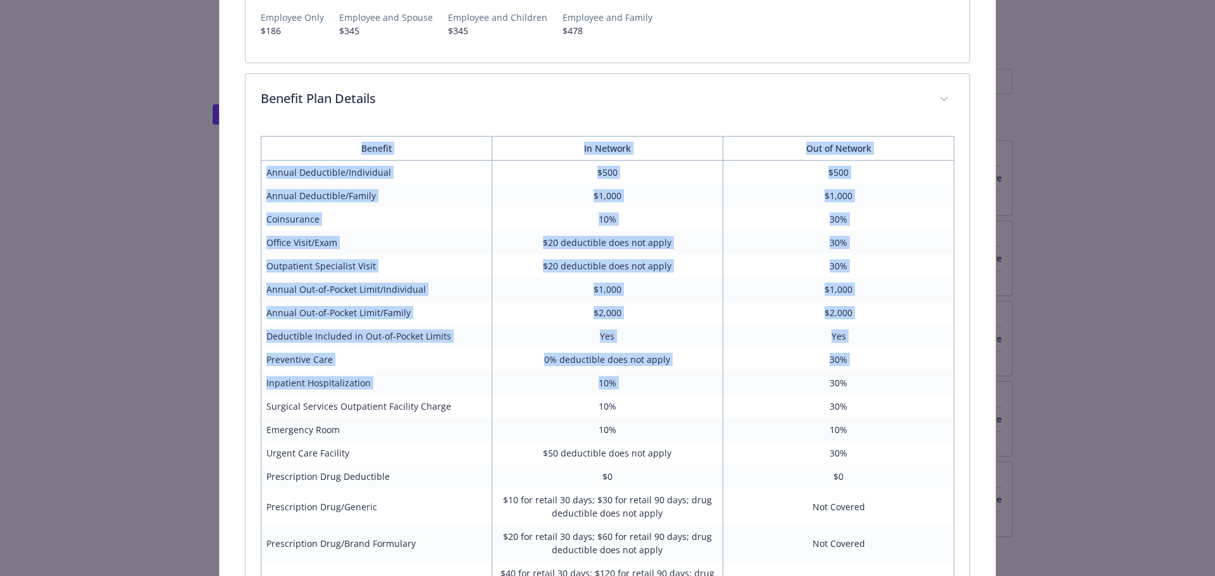
scroll to position [216, 0]
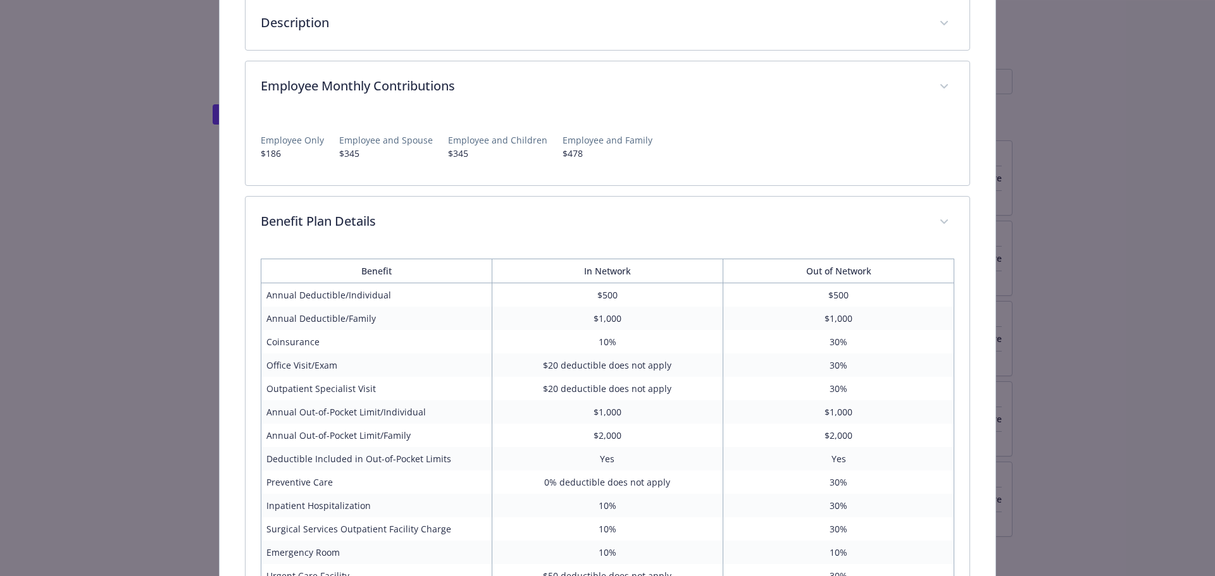
click at [271, 258] on div "Benefit In Network Out of Network Annual Deductible/Individual $500 $500 Annual…" at bounding box center [608, 549] width 694 height 601
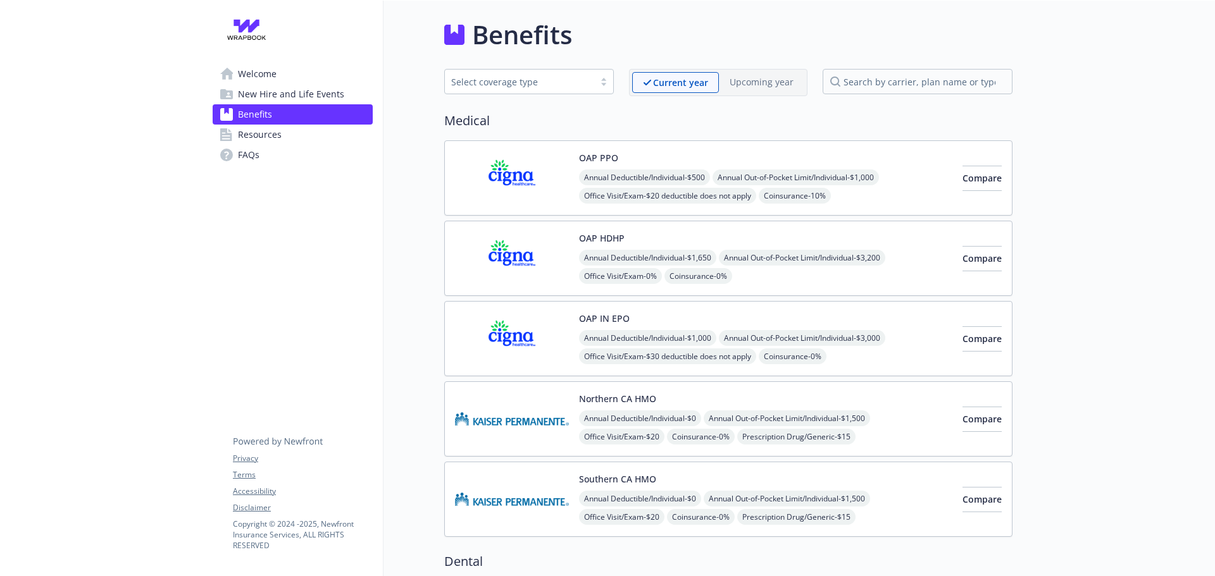
click at [505, 181] on img at bounding box center [512, 178] width 114 height 54
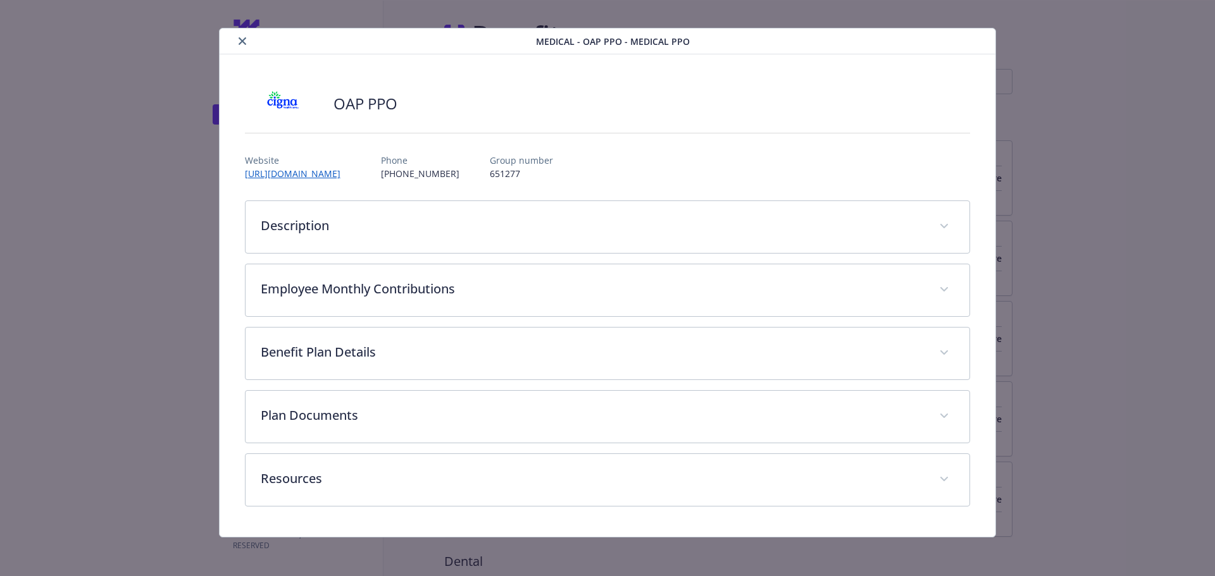
scroll to position [15, 0]
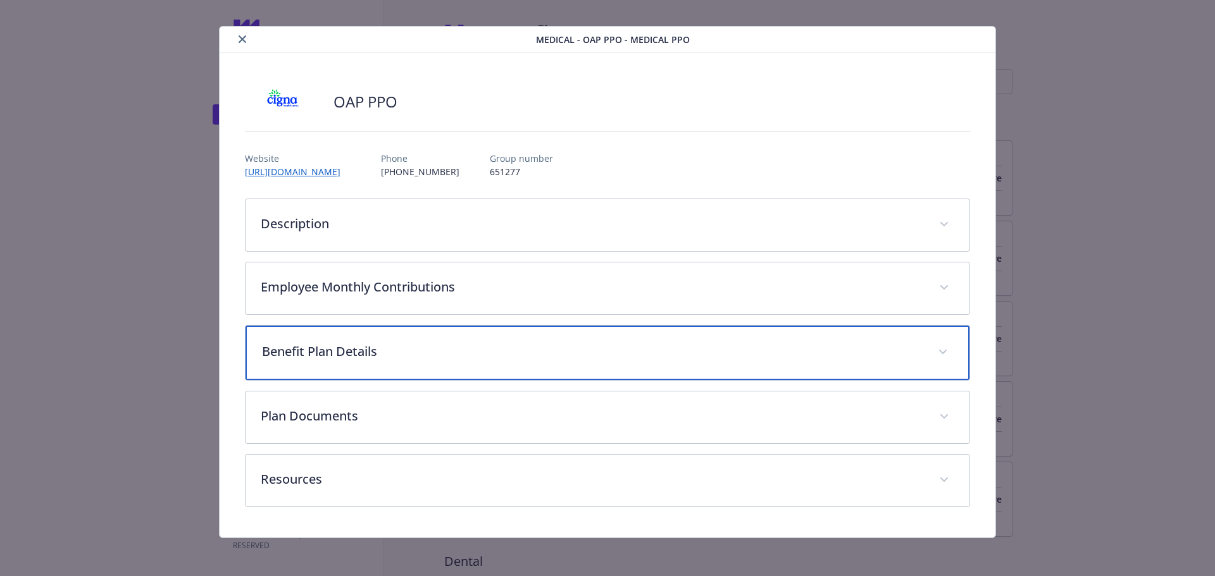
click at [299, 342] on div "Benefit Plan Details" at bounding box center [608, 353] width 725 height 54
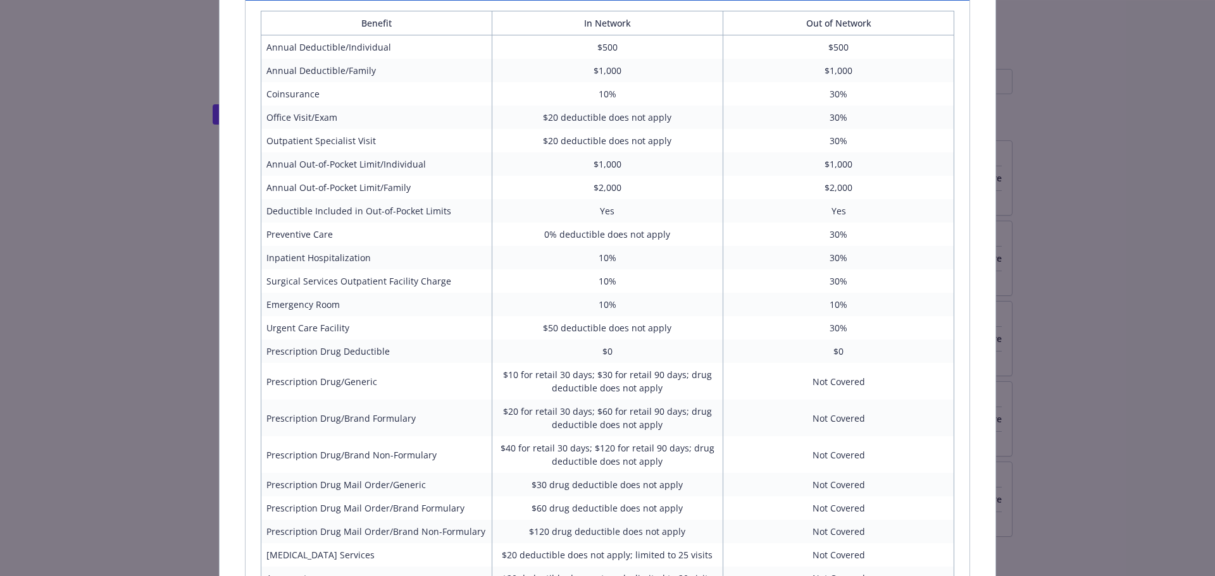
scroll to position [331, 0]
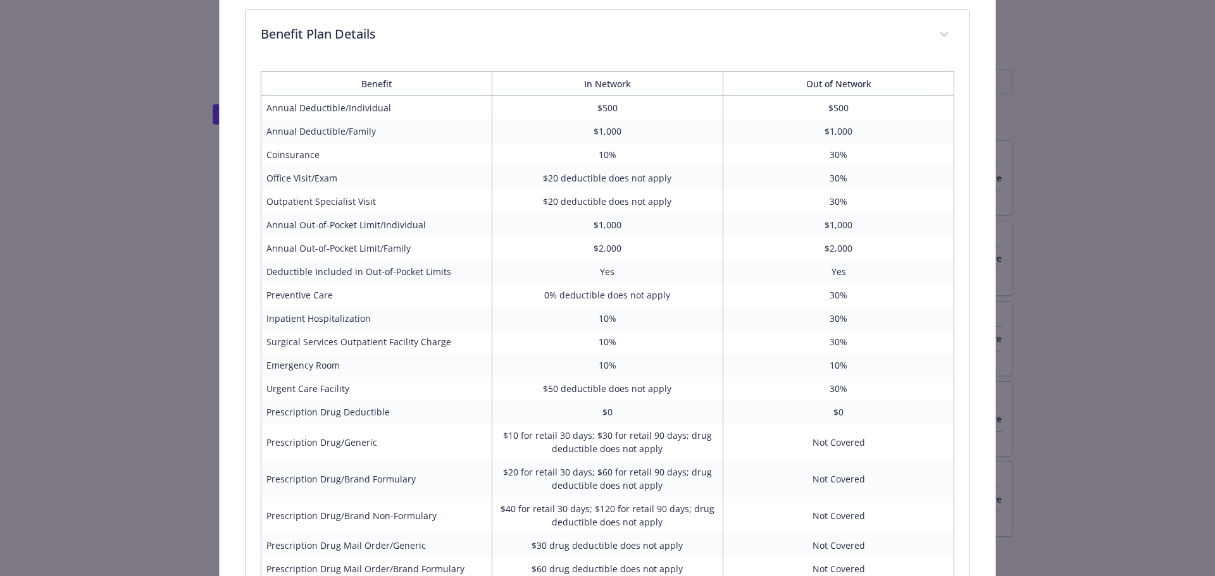
click at [289, 77] on th "Benefit" at bounding box center [376, 84] width 231 height 24
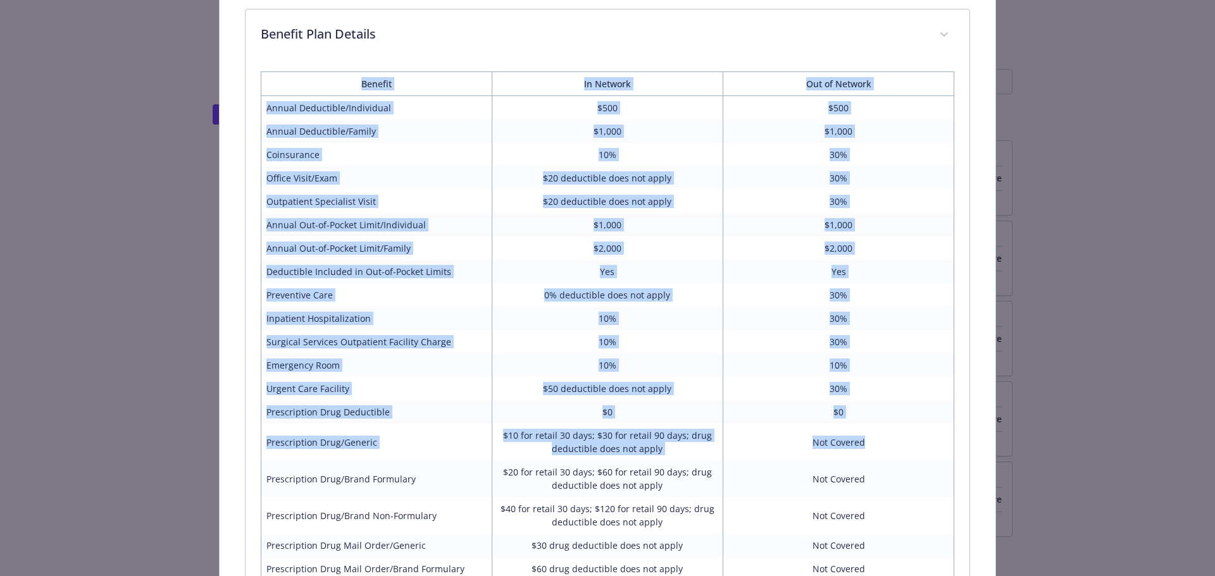
drag, startPoint x: 487, startPoint y: 92, endPoint x: 899, endPoint y: 436, distance: 537.3
click at [899, 444] on table "Benefit In Network Out of Network Annual Deductible/Individual $500 $500 Annual…" at bounding box center [608, 362] width 694 height 580
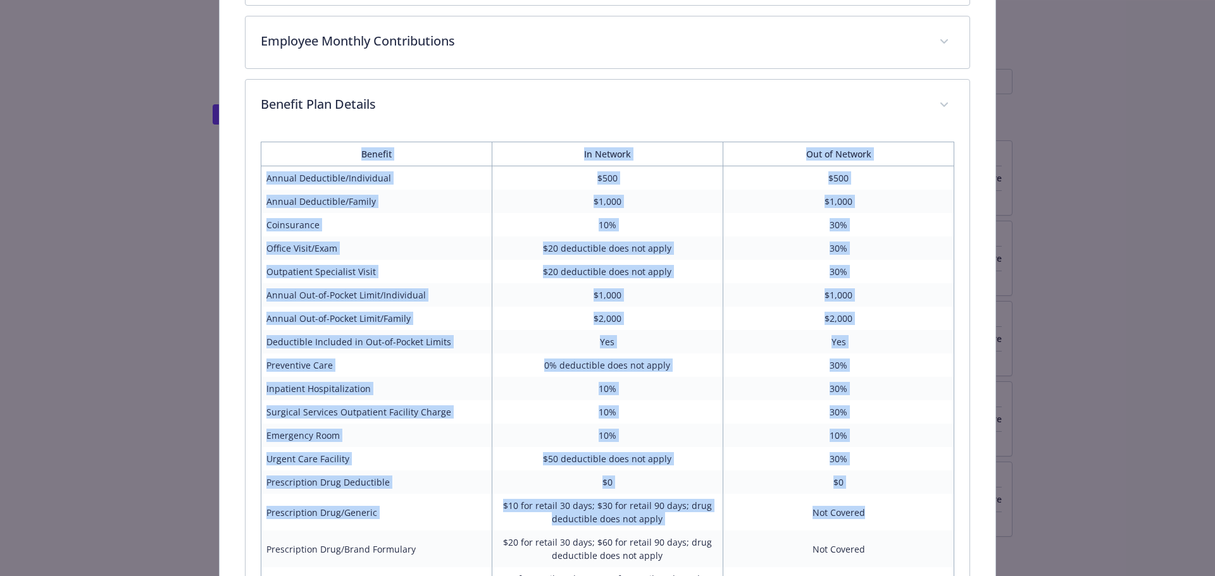
scroll to position [204, 0]
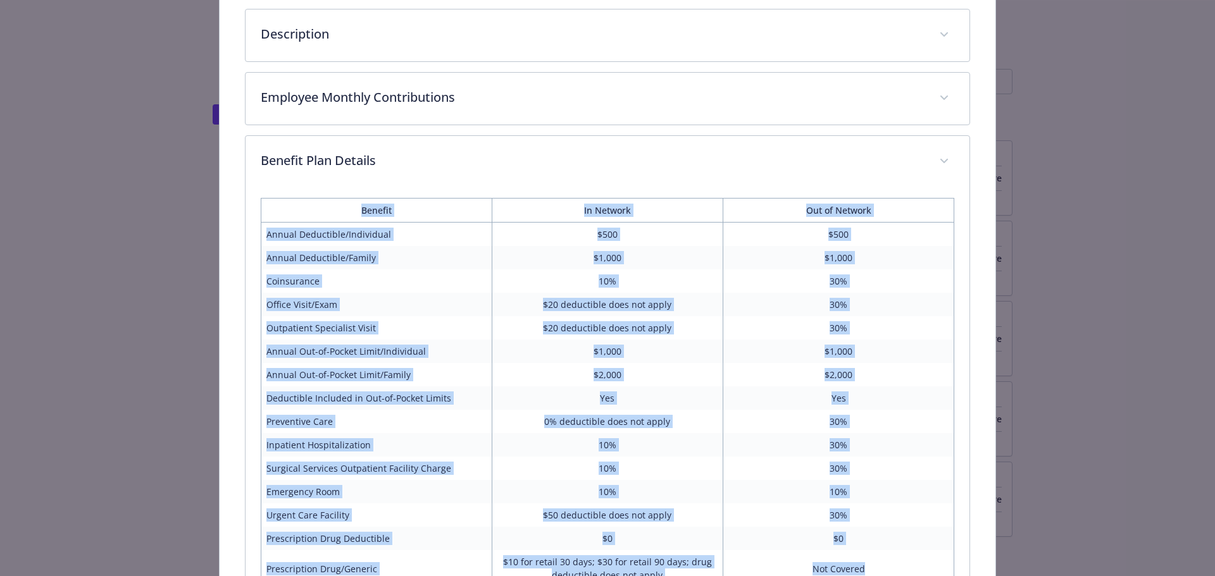
click at [479, 202] on th "Benefit" at bounding box center [376, 211] width 231 height 24
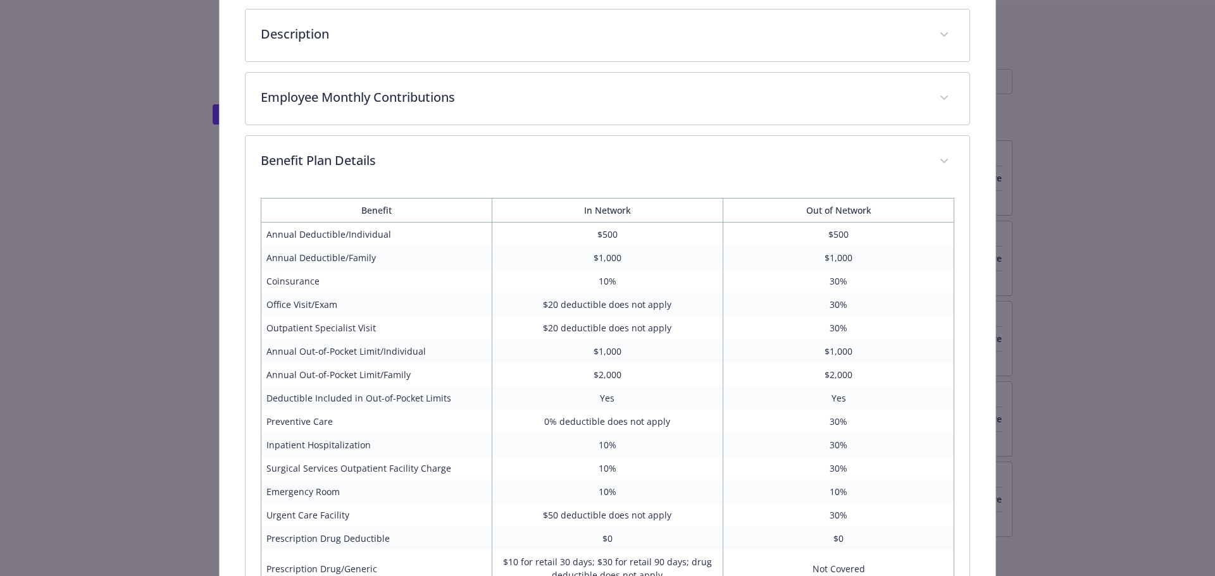
drag, startPoint x: 356, startPoint y: 172, endPoint x: 321, endPoint y: 231, distance: 68.4
drag, startPoint x: 321, startPoint y: 231, endPoint x: 678, endPoint y: 209, distance: 358.2
drag, startPoint x: 678, startPoint y: 209, endPoint x: 648, endPoint y: 259, distance: 58.0
click at [648, 259] on td "$1,000" at bounding box center [607, 257] width 231 height 23
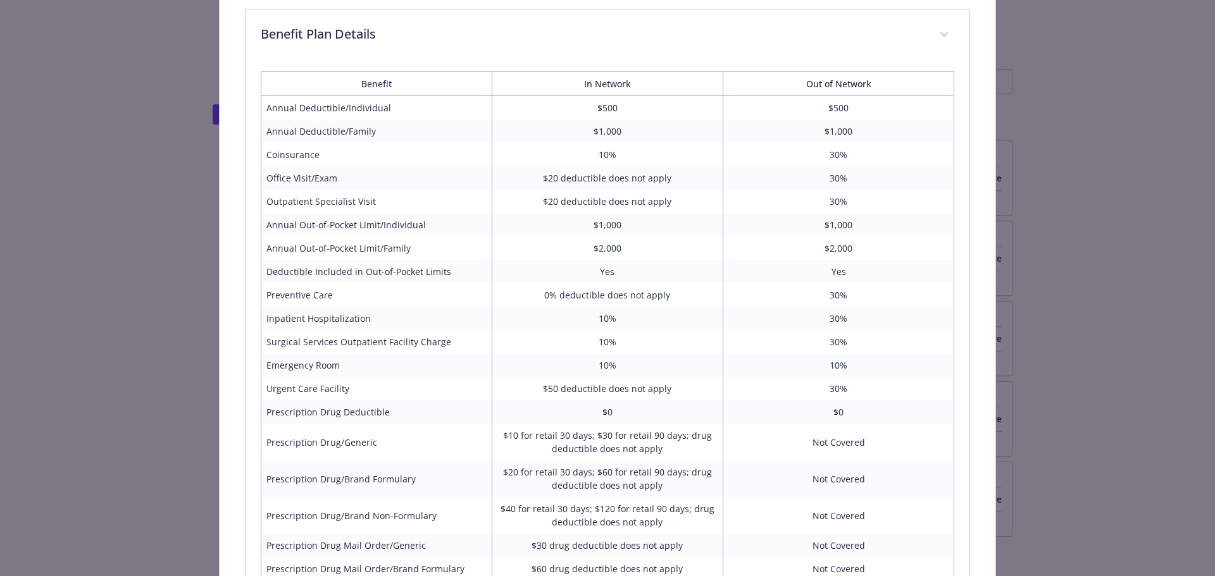
scroll to position [268, 0]
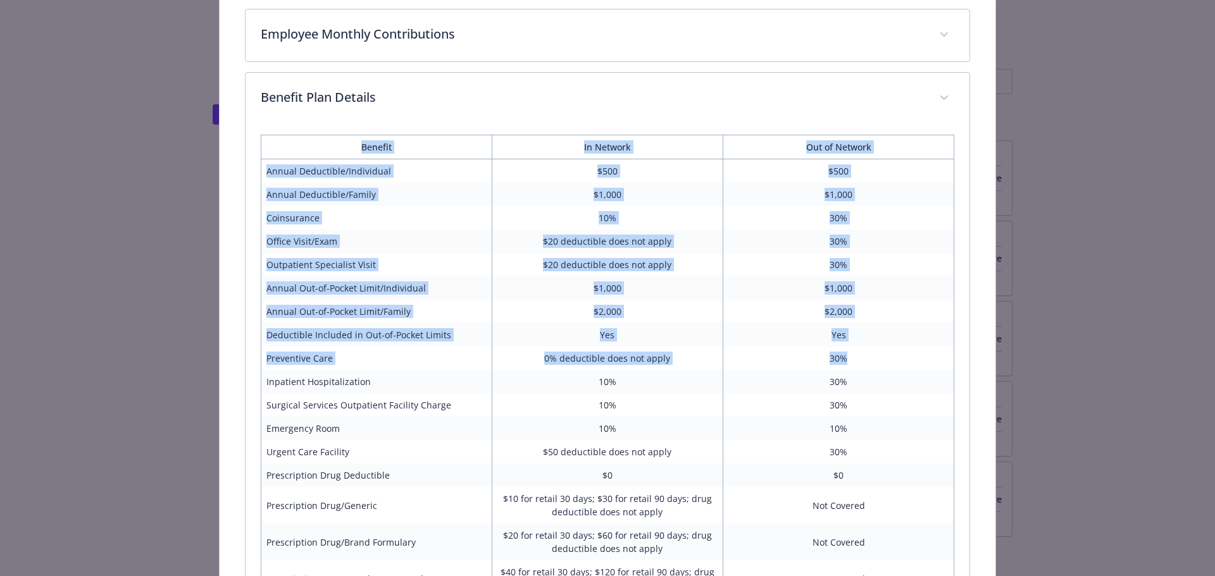
drag, startPoint x: 351, startPoint y: 151, endPoint x: 855, endPoint y: 361, distance: 546.3
click at [855, 362] on table "Benefit In Network Out of Network Annual Deductible/Individual $500 $500 Annual…" at bounding box center [608, 425] width 694 height 580
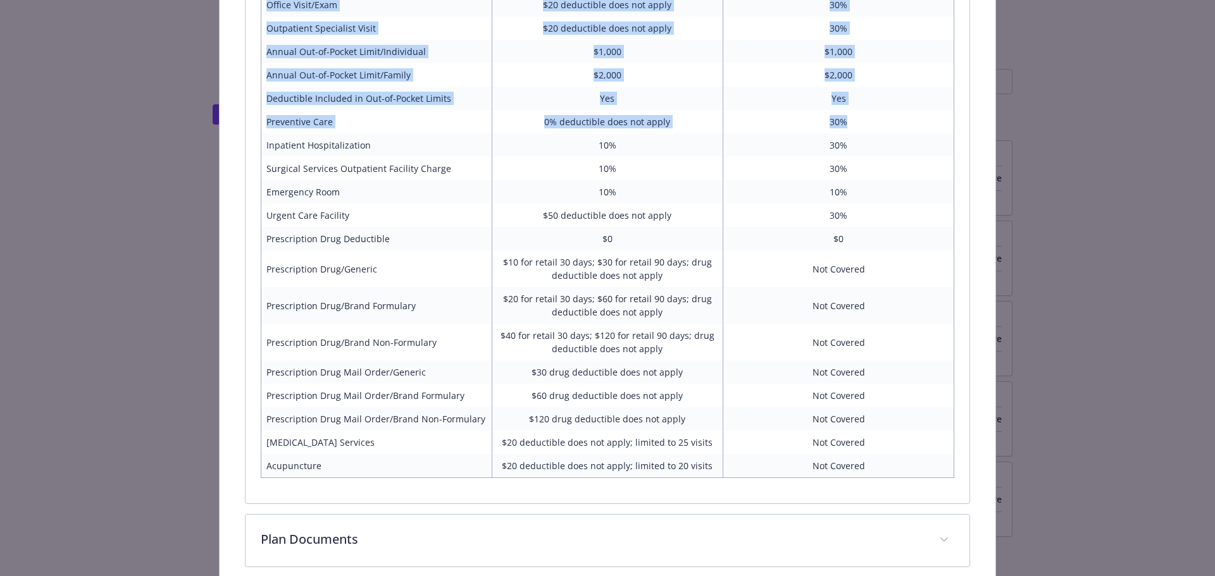
scroll to position [521, 0]
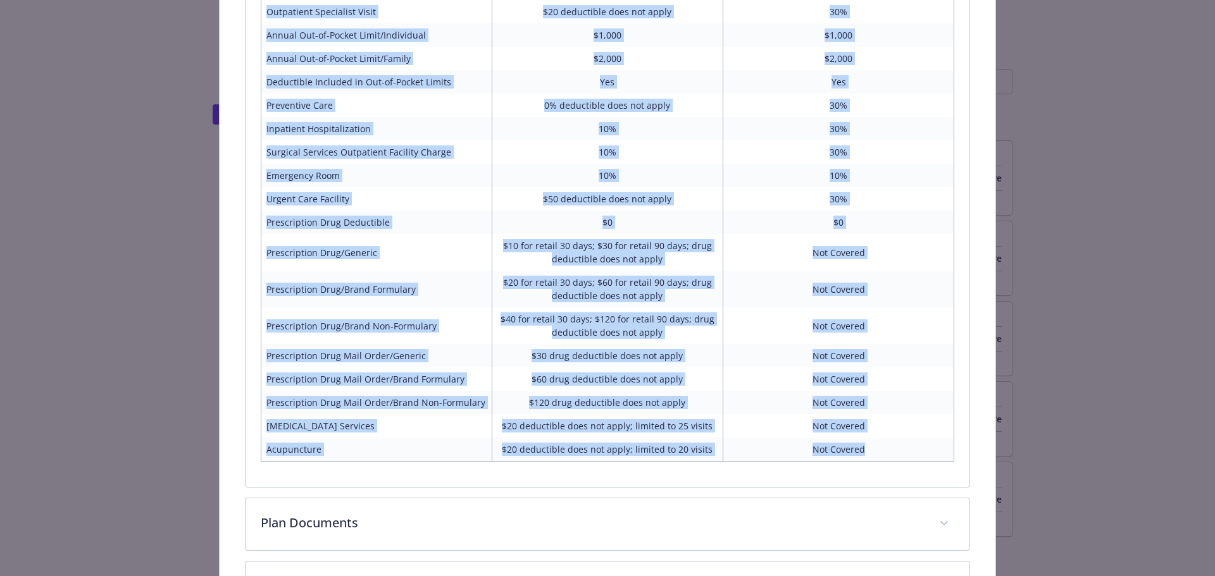
click at [899, 454] on td "Not Covered" at bounding box center [838, 450] width 231 height 24
copy table "Benefit In Network Out of Network Annual Deductible/Individual $500 $500 Annual…"
drag, startPoint x: 670, startPoint y: 200, endPoint x: 678, endPoint y: 210, distance: 12.7
click at [670, 200] on td "$50 deductible does not apply" at bounding box center [607, 198] width 231 height 23
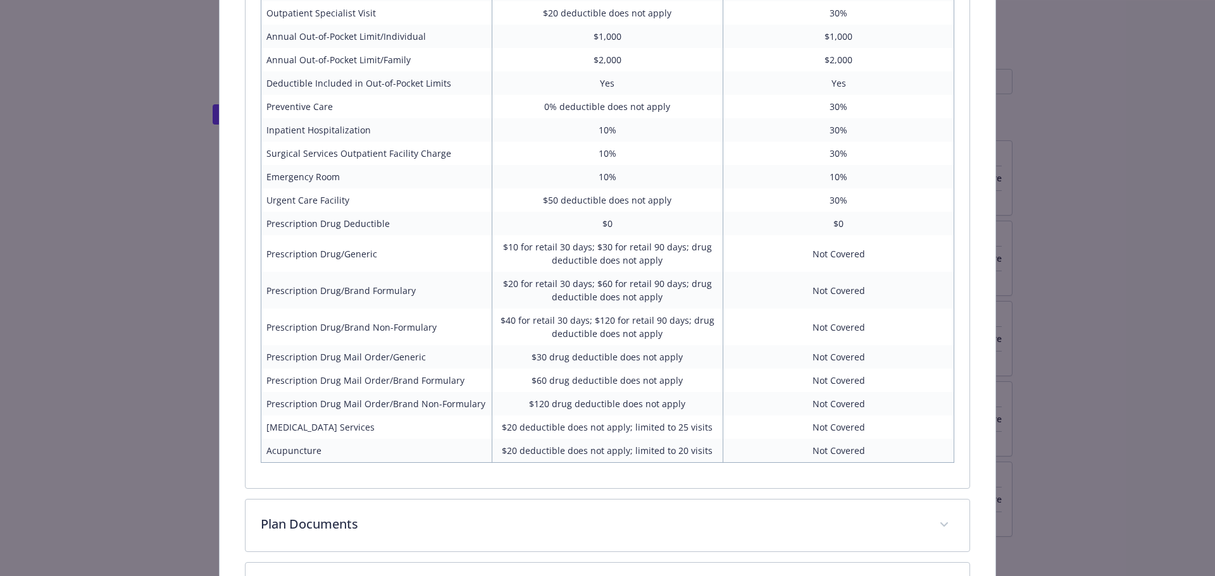
scroll to position [630, 0]
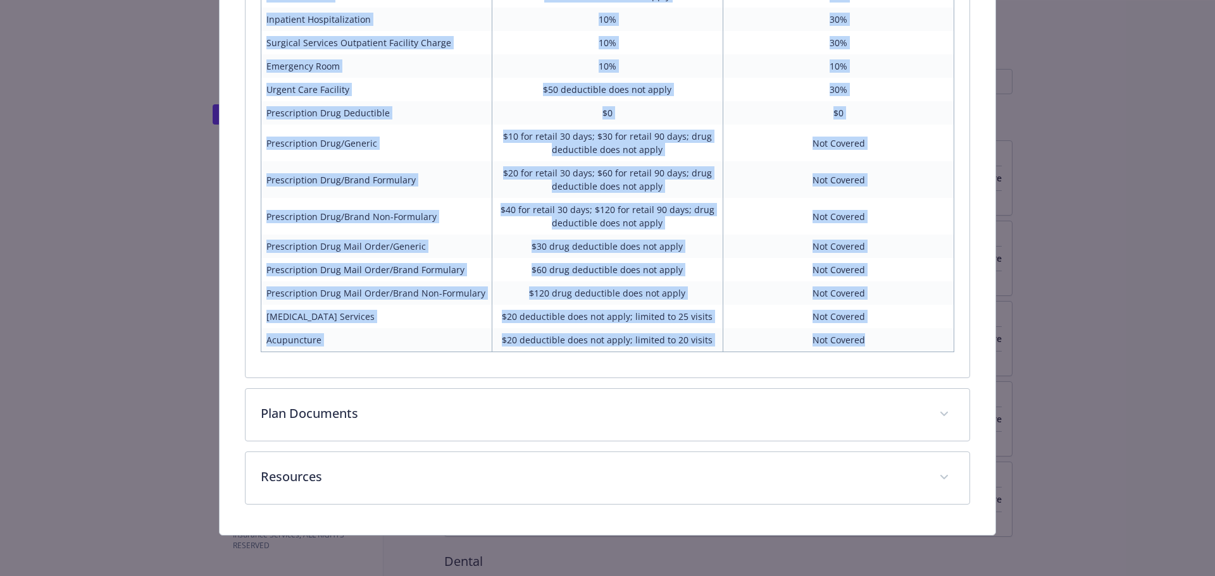
drag, startPoint x: 323, startPoint y: 285, endPoint x: 881, endPoint y: 347, distance: 561.5
click at [881, 347] on table "Benefit In Network Out of Network Annual Deductible/Individual $500 $500 Annual…" at bounding box center [608, 62] width 694 height 580
copy table "Benefit In Network Out of Network Annual Deductible/Individual $500 $500 Annual…"
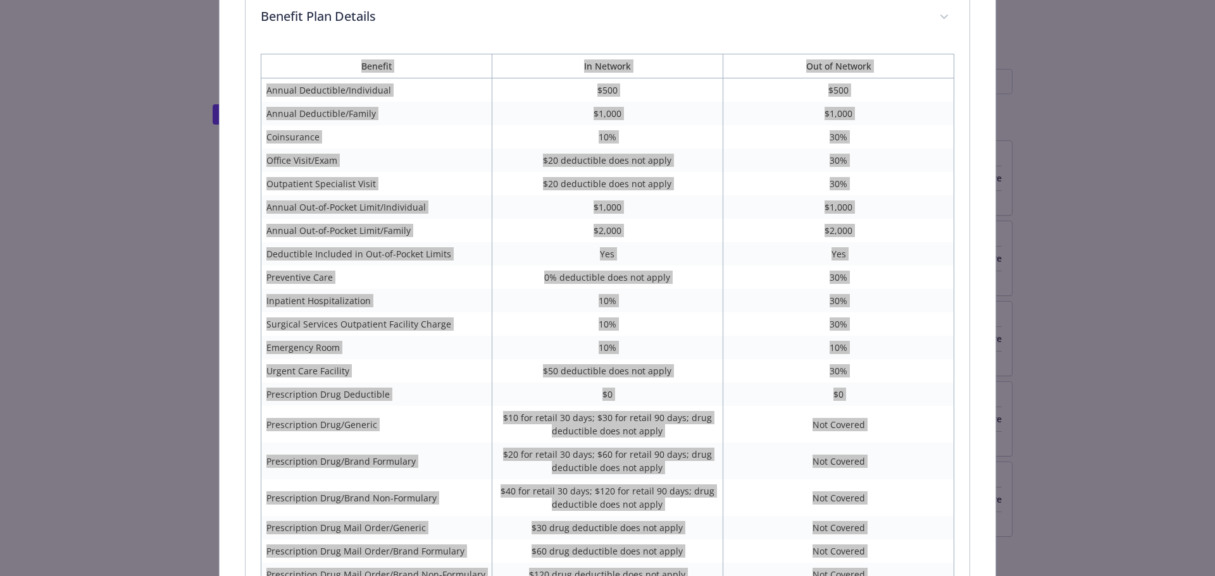
scroll to position [187, 0]
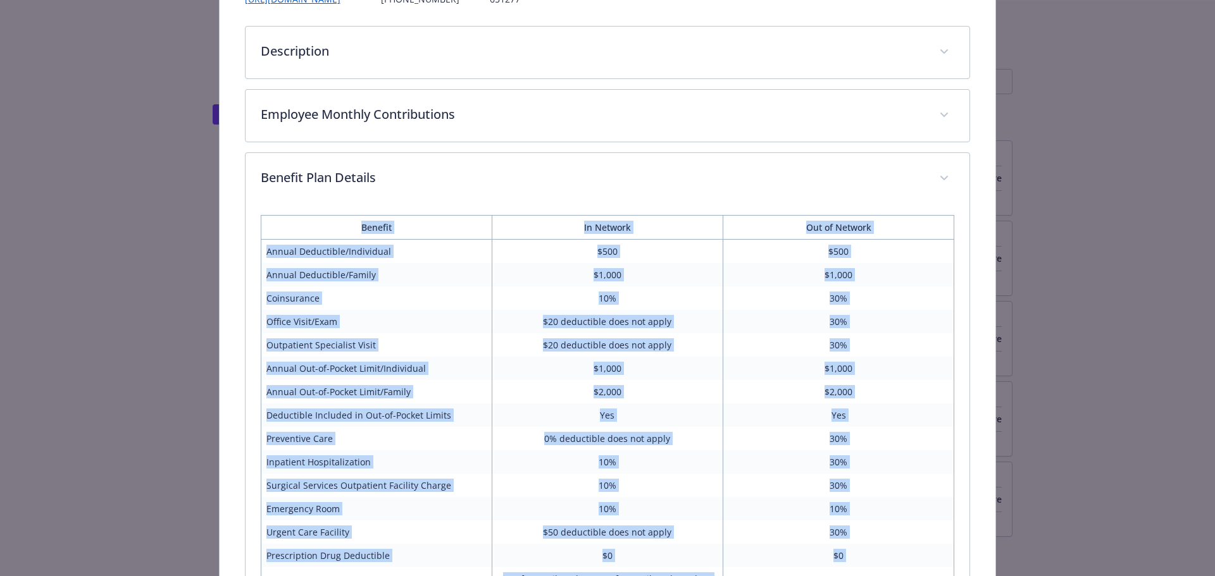
drag, startPoint x: 580, startPoint y: 276, endPoint x: 472, endPoint y: 272, distance: 108.3
click at [578, 275] on td "$1,000" at bounding box center [607, 274] width 231 height 23
drag, startPoint x: 572, startPoint y: 235, endPoint x: 731, endPoint y: 254, distance: 160.0
click at [573, 235] on th "In Network" at bounding box center [607, 228] width 231 height 24
click at [771, 259] on td "$500" at bounding box center [838, 252] width 231 height 24
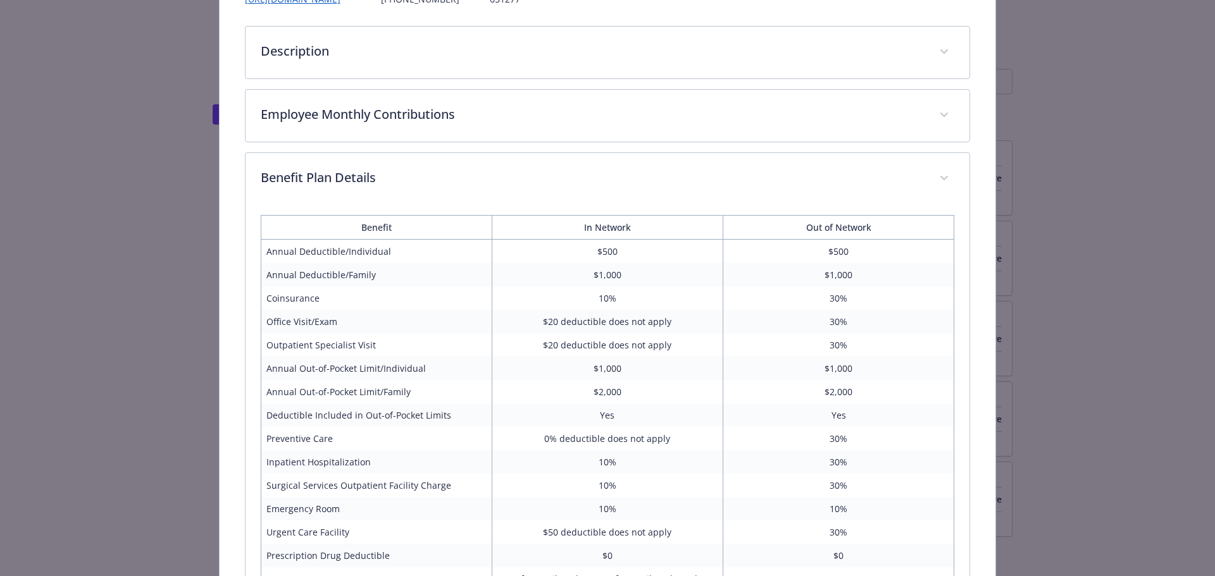
drag, startPoint x: 499, startPoint y: 327, endPoint x: 444, endPoint y: 237, distance: 105.4
click at [495, 319] on td "$20 deductible does not apply" at bounding box center [607, 321] width 231 height 23
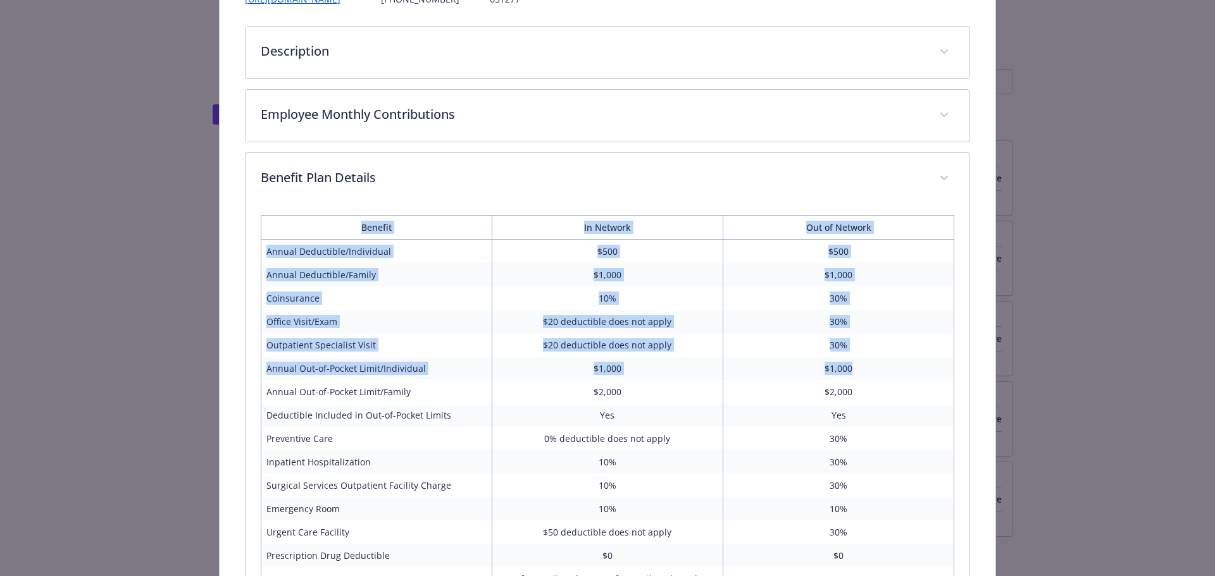
drag, startPoint x: 359, startPoint y: 233, endPoint x: 868, endPoint y: 362, distance: 525.5
click at [868, 362] on table "Benefit In Network Out of Network Annual Deductible/Individual $500 $500 Annual…" at bounding box center [608, 505] width 694 height 580
copy table "Benefit In Network Out of Network Annual Deductible/Individual $500 $500 Annual…"
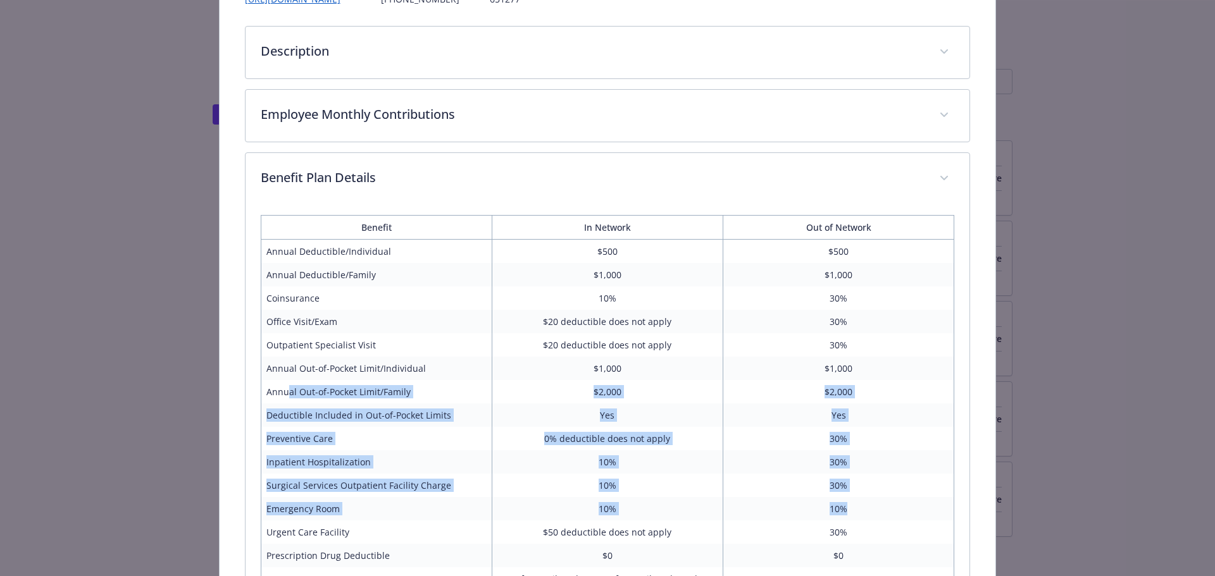
drag, startPoint x: 285, startPoint y: 394, endPoint x: 872, endPoint y: 507, distance: 597.9
click at [872, 507] on tbody "Annual Deductible/Individual $500 $500 Annual Deductible/Family $1,000 $1,000 C…" at bounding box center [608, 518] width 694 height 556
copy tbody "al Out-of-Pocket Limit/Family $2,000 $2,000 Deductible Included in Out-of-Pocke…"
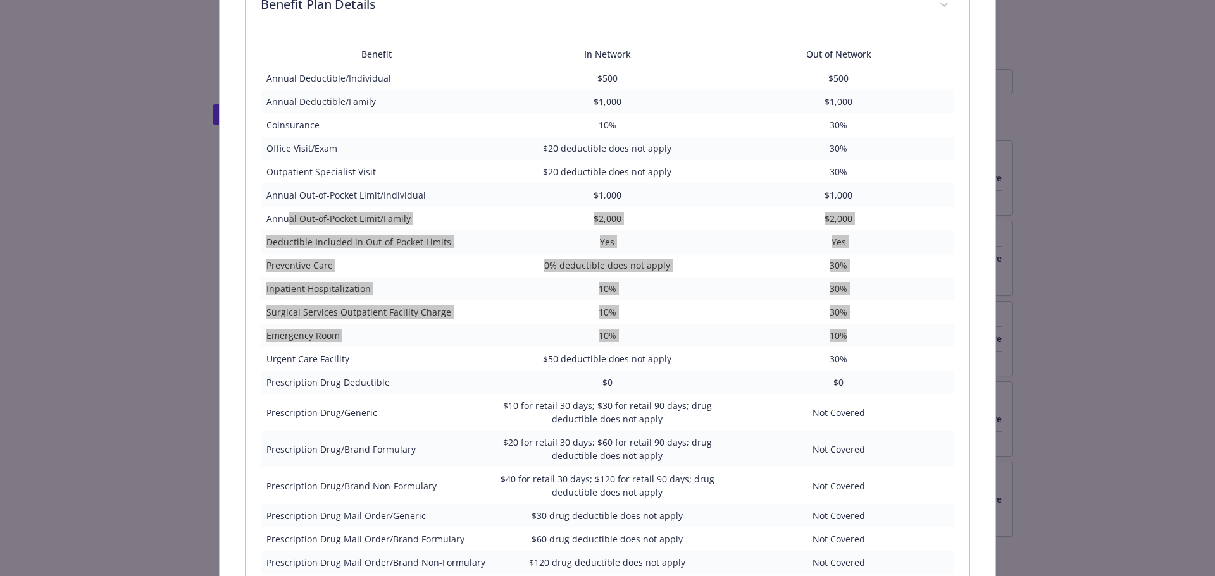
scroll to position [314, 0]
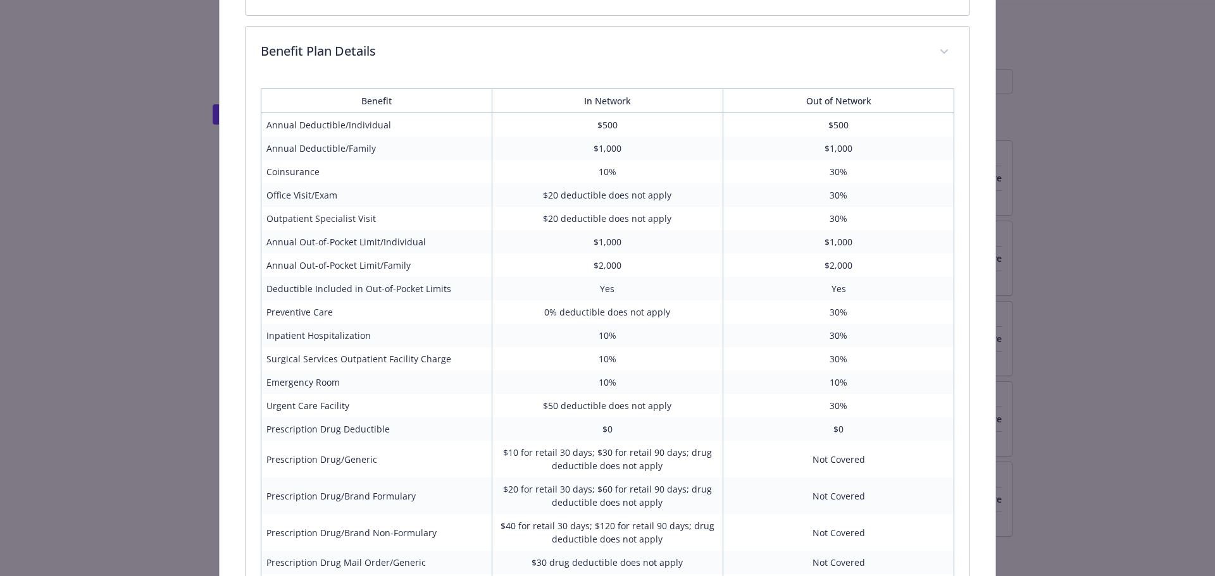
click at [590, 413] on td "$50 deductible does not apply" at bounding box center [607, 405] width 231 height 23
click at [510, 309] on td "0% deductible does not apply" at bounding box center [607, 312] width 231 height 23
drag, startPoint x: 317, startPoint y: 318, endPoint x: 378, endPoint y: 333, distance: 62.8
click at [399, 325] on tbody "Annual Deductible/Individual $500 $500 Annual Deductible/Family $1,000 $1,000 C…" at bounding box center [608, 391] width 694 height 556
click at [340, 342] on td "Inpatient Hospitalization" at bounding box center [376, 335] width 231 height 23
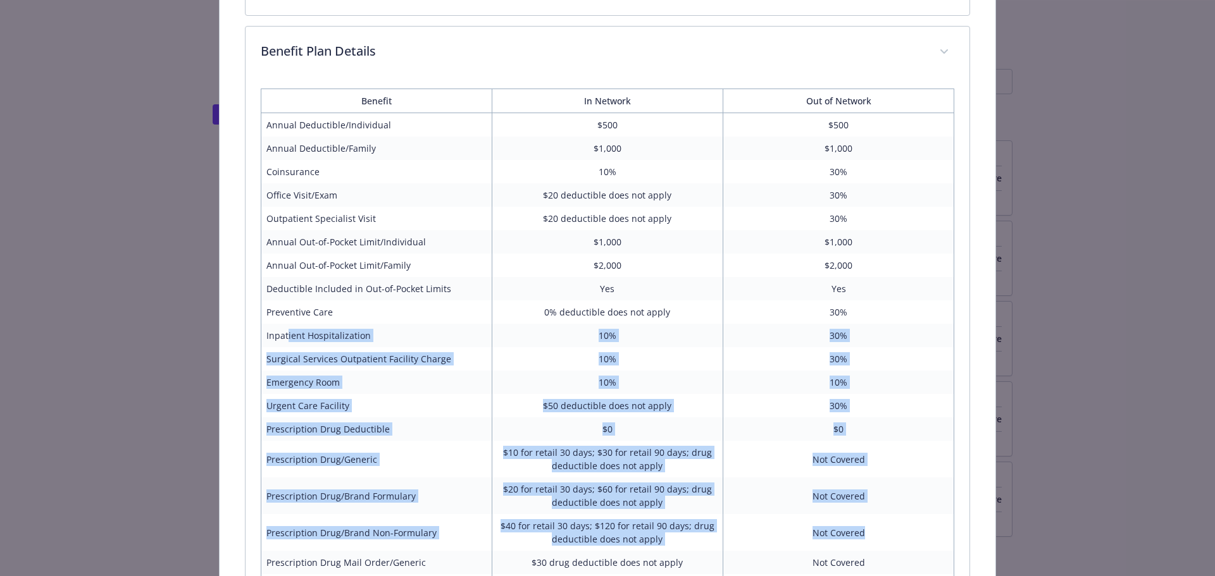
drag, startPoint x: 285, startPoint y: 335, endPoint x: 886, endPoint y: 544, distance: 635.8
click at [886, 544] on tbody "Annual Deductible/Individual $500 $500 Annual Deductible/Family $1,000 $1,000 C…" at bounding box center [608, 391] width 694 height 556
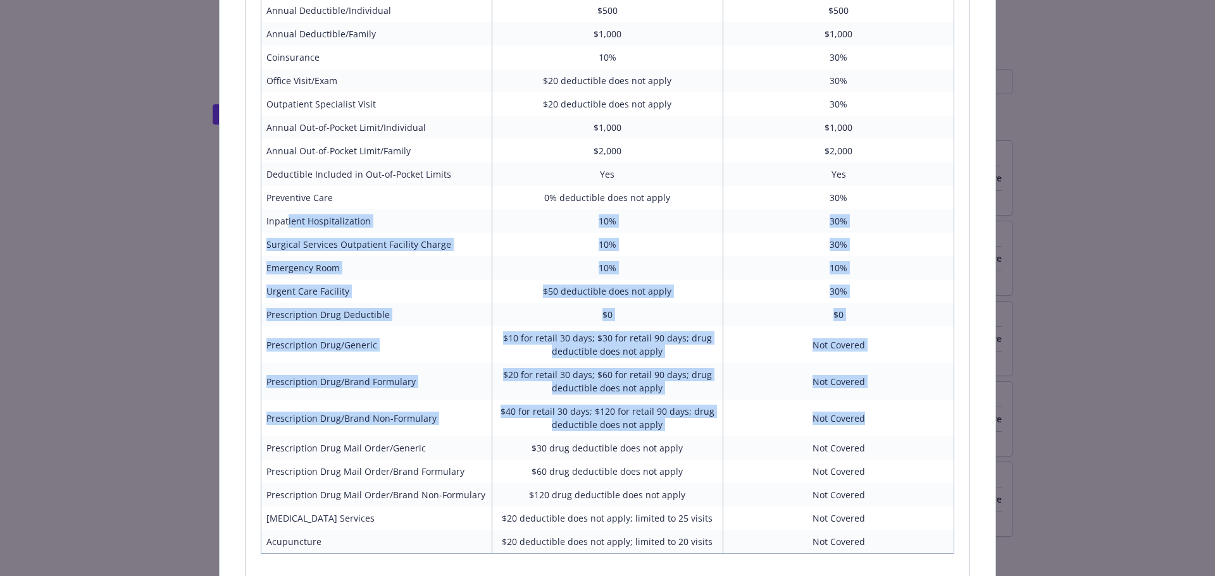
scroll to position [440, 0]
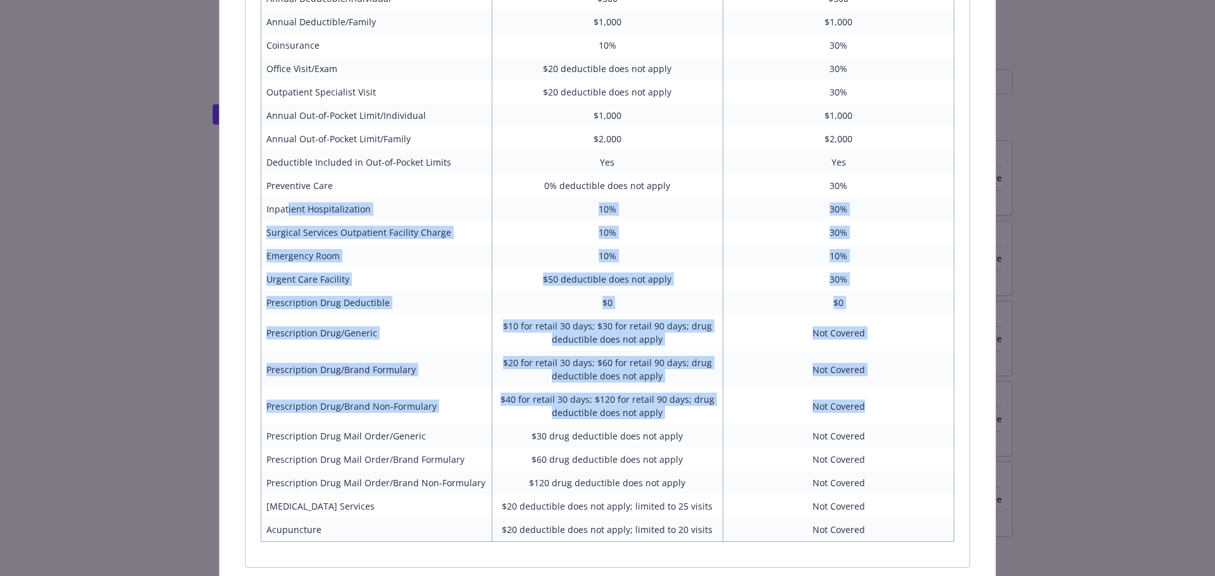
copy tbody "ient Hospitalization 10% 30% Surgical Services Outpatient Facility Charge 10% 3…"
click at [669, 254] on td "10%" at bounding box center [607, 255] width 231 height 23
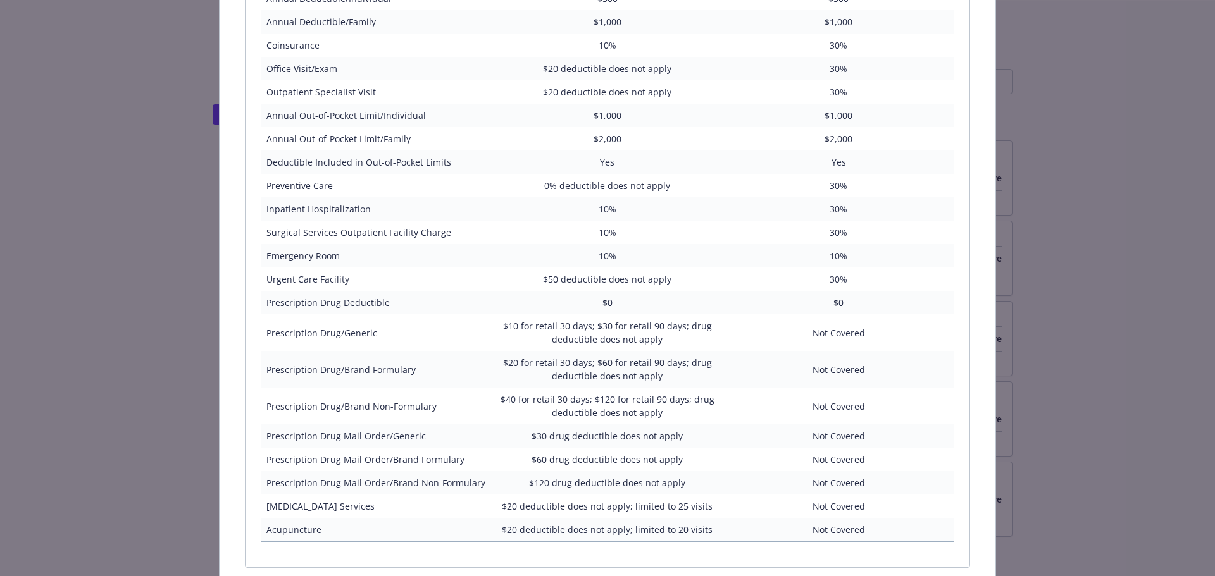
click at [671, 296] on td "$0" at bounding box center [607, 302] width 231 height 23
click at [673, 259] on td "10%" at bounding box center [607, 255] width 231 height 23
click at [723, 289] on td "30%" at bounding box center [838, 279] width 231 height 23
